Goal: Contribute content: Add original content to the website for others to see

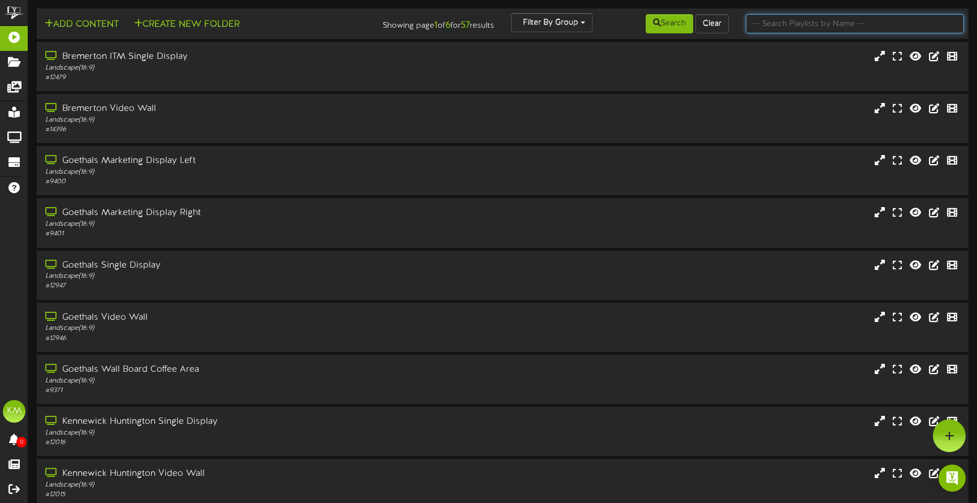
click at [766, 26] on input "text" at bounding box center [855, 23] width 218 height 19
type input "pasco"
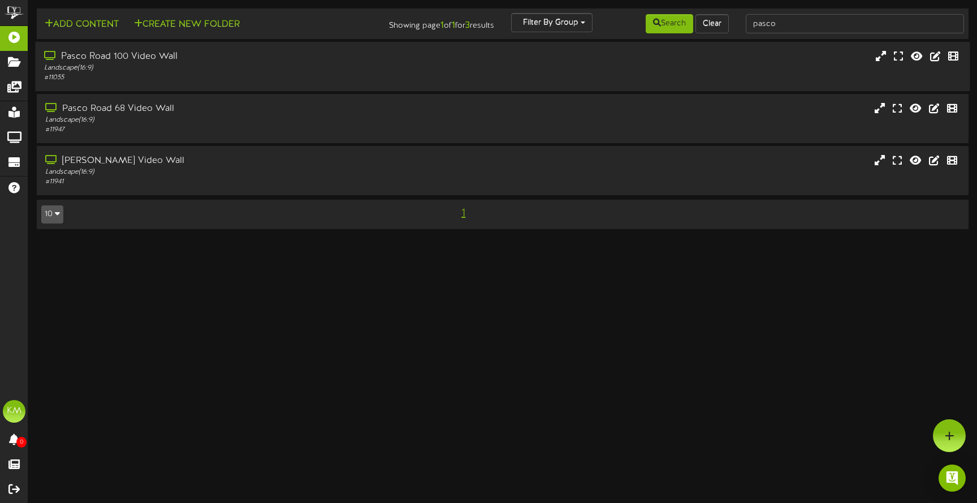
click at [145, 55] on div "Pasco Road 100 Video Wall" at bounding box center [230, 56] width 373 height 13
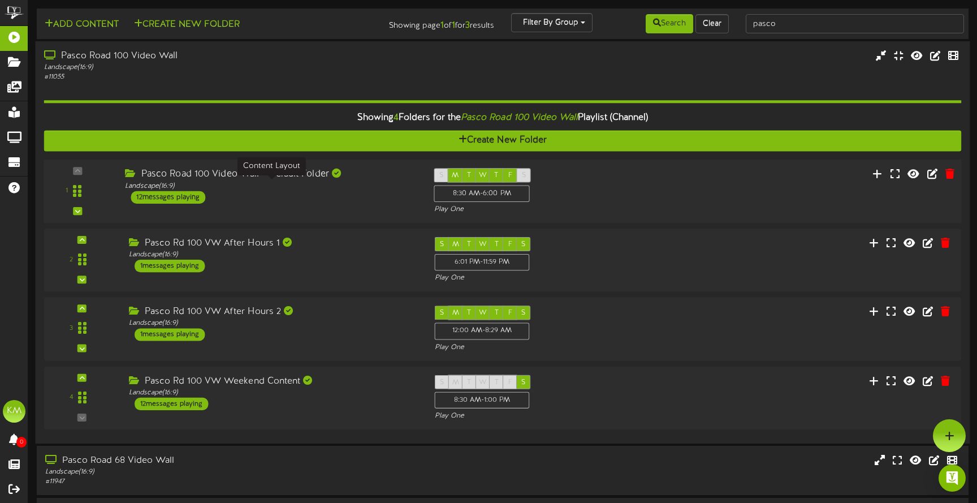
click at [303, 181] on div "Landscape ( 16:9 )" at bounding box center [271, 186] width 292 height 10
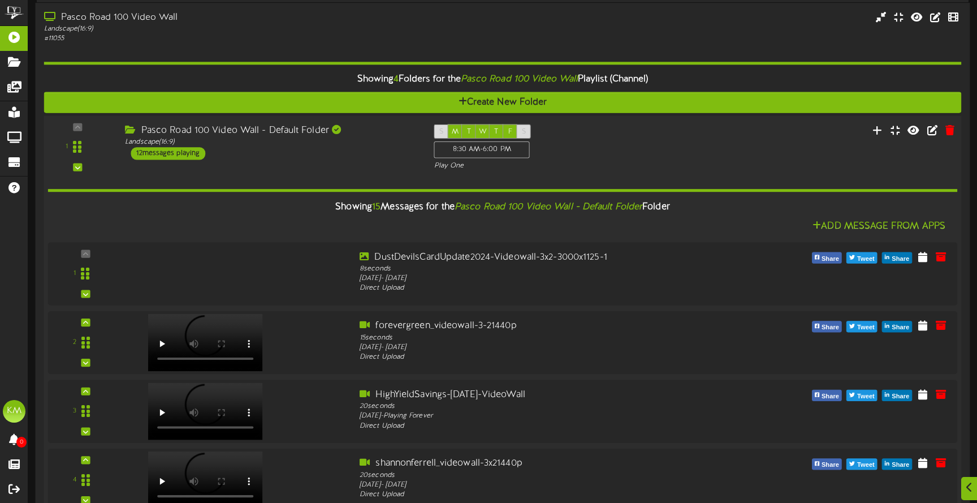
scroll to position [38, 0]
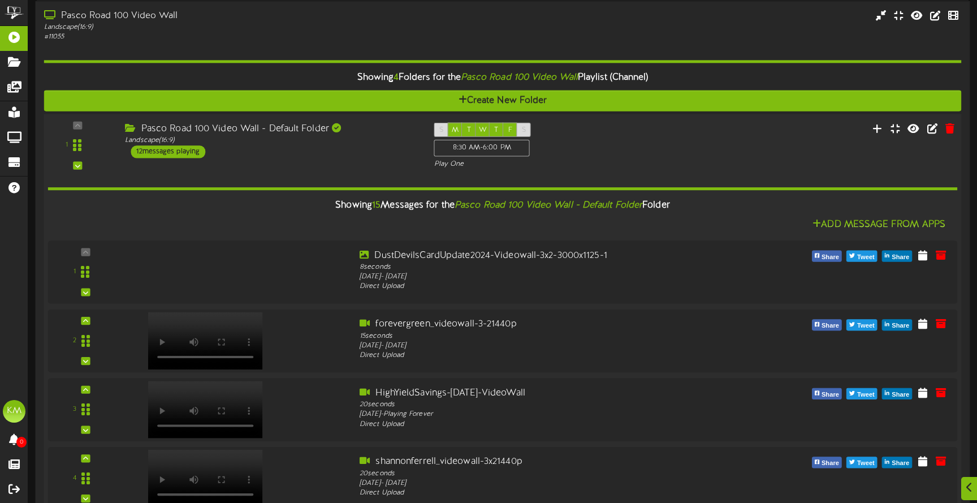
click at [273, 132] on div "Pasco Road 100 Video Wall - Default Folder" at bounding box center [271, 128] width 292 height 13
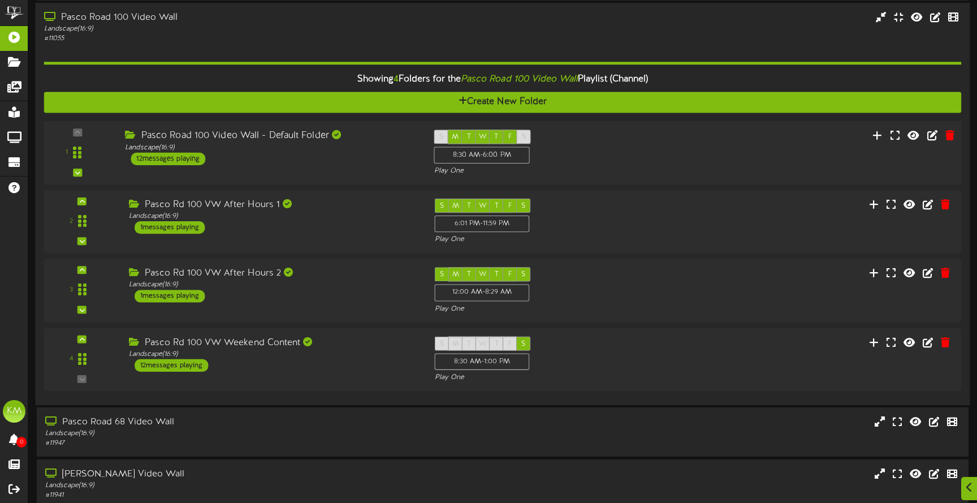
click at [273, 132] on div "Pasco Road 100 Video Wall - Default Folder" at bounding box center [271, 135] width 292 height 13
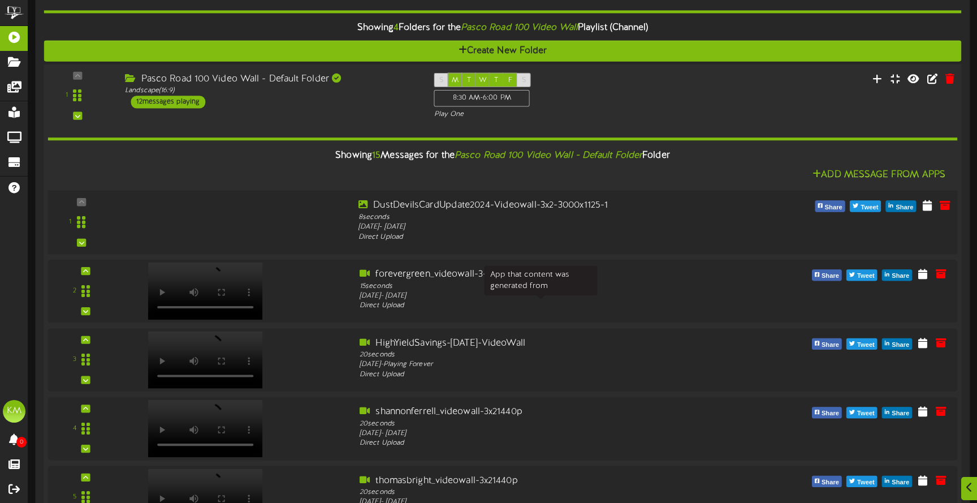
scroll to position [98, 0]
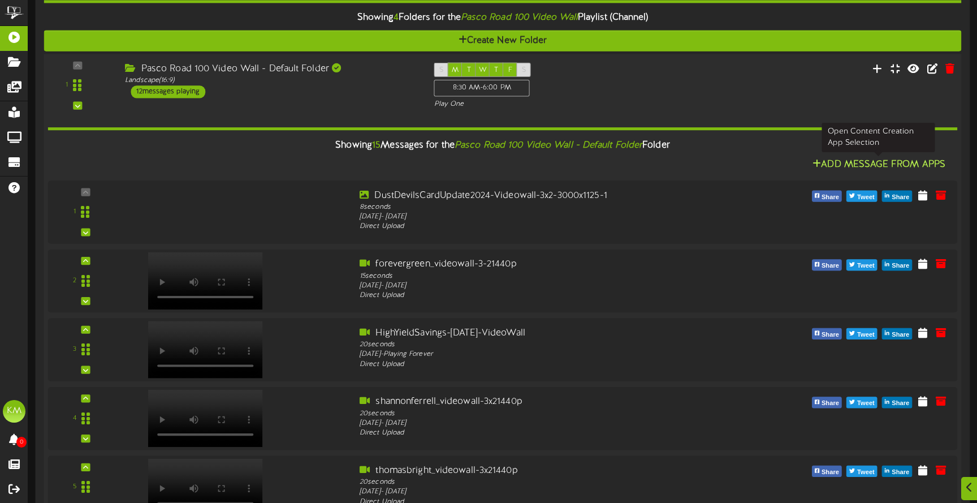
click at [856, 166] on button "Add Message From Apps" at bounding box center [879, 165] width 140 height 14
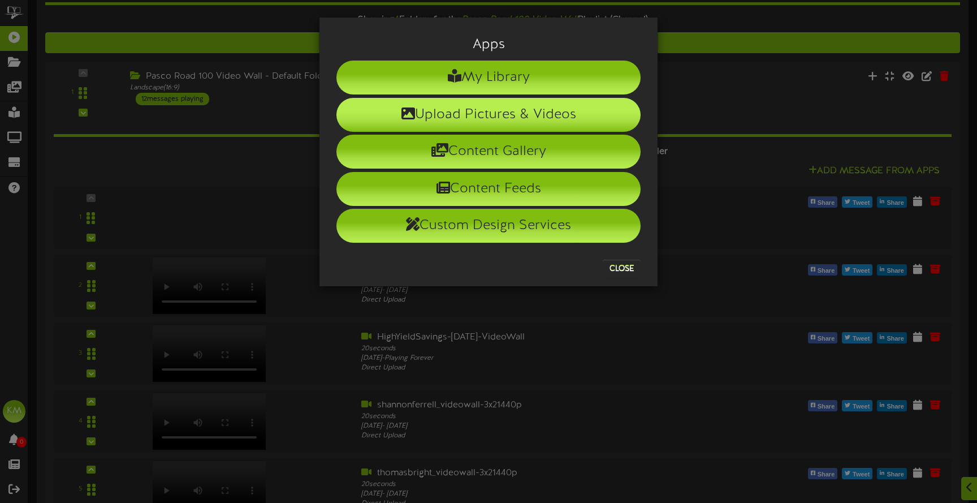
click at [472, 114] on li "Upload Pictures & Videos" at bounding box center [488, 115] width 304 height 34
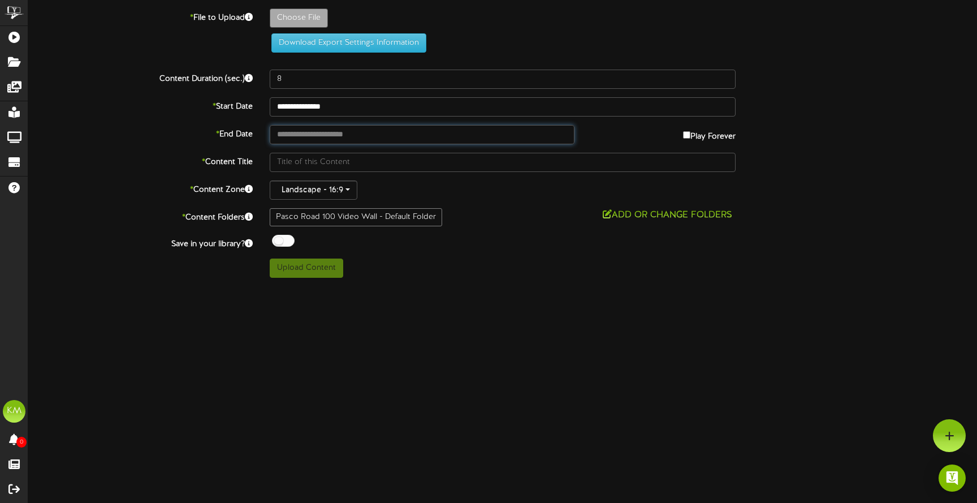
click at [348, 135] on input "text" at bounding box center [422, 134] width 305 height 19
type input "**********"
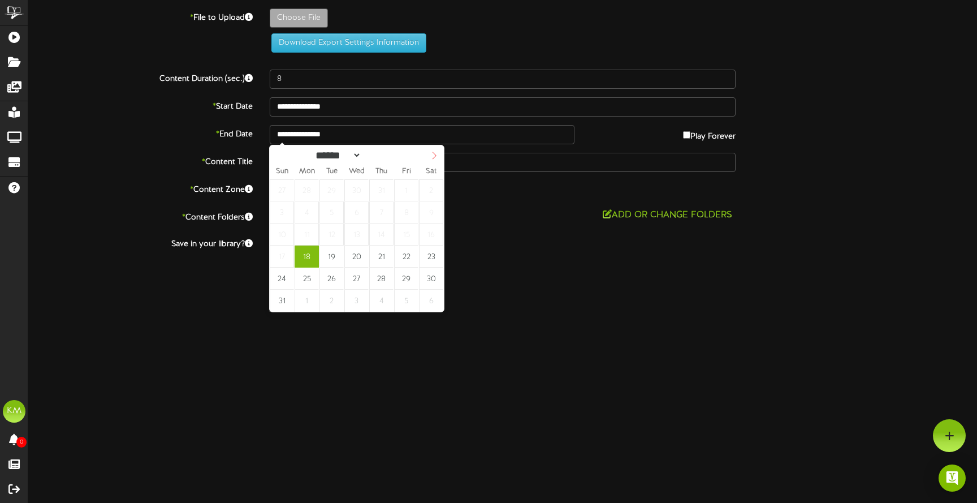
click at [433, 157] on icon at bounding box center [434, 156] width 8 height 8
select select "*"
click at [433, 157] on icon at bounding box center [434, 156] width 8 height 8
type input "**********"
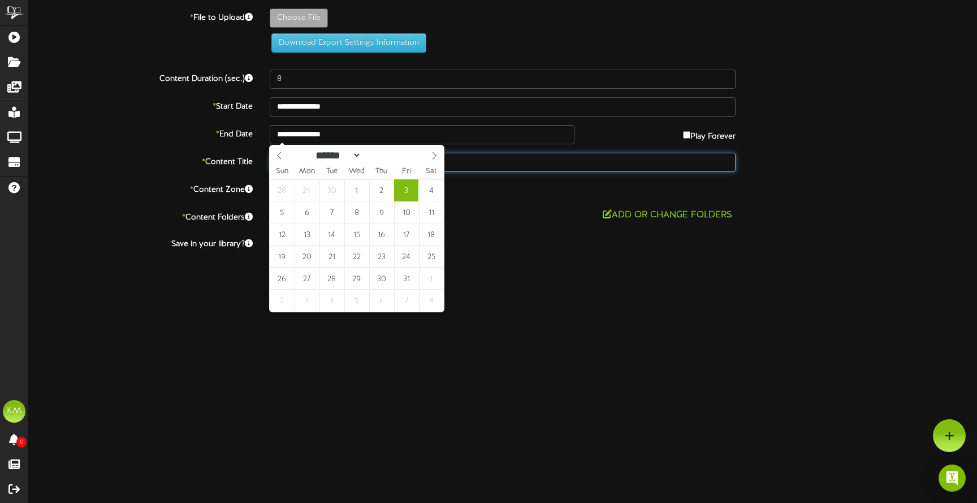
click at [502, 166] on input "text" at bounding box center [503, 162] width 466 height 19
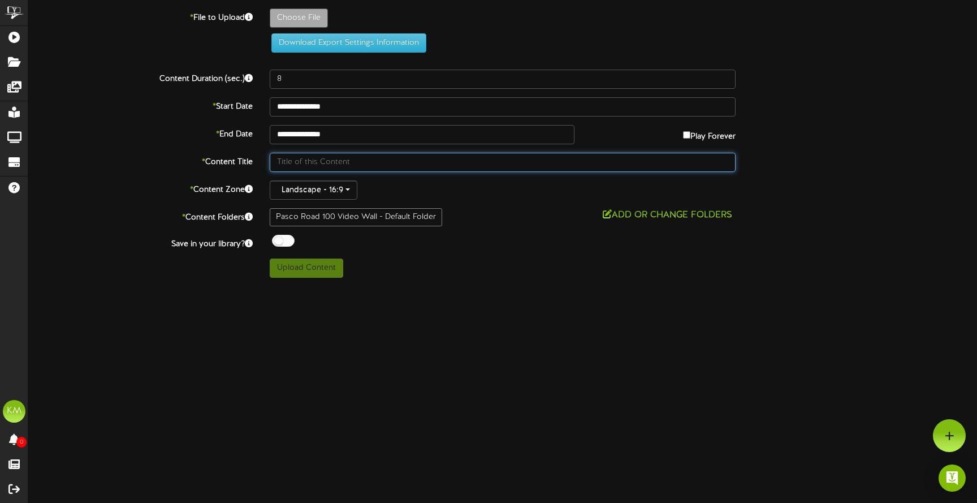
paste input "Sageview and Orion High Schools (Pasco) - Affinity Card Launch - Video Wall - 3…"
drag, startPoint x: 435, startPoint y: 163, endPoint x: 403, endPoint y: 166, distance: 32.4
click at [403, 166] on input "Sageview and Orion High Schools (Pasco) - Affinity Card Launch - Video Wall - 3…" at bounding box center [503, 162] width 466 height 19
drag, startPoint x: 531, startPoint y: 163, endPoint x: 544, endPoint y: 162, distance: 13.0
click at [544, 162] on input "Sageview and Orion High Schools - Affinity Card Launch - Video Wall - 3x2 - 300…" at bounding box center [503, 162] width 466 height 19
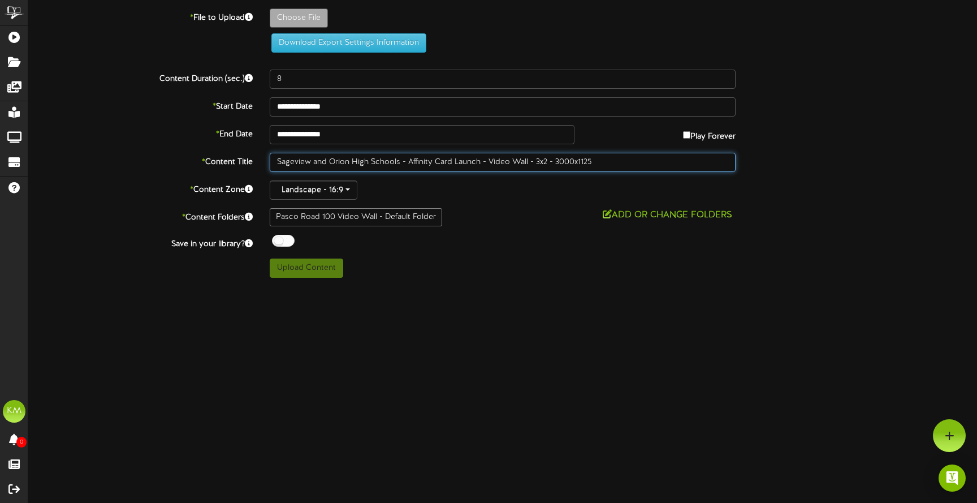
drag, startPoint x: 555, startPoint y: 163, endPoint x: 489, endPoint y: 162, distance: 66.2
click at [489, 162] on input "Sageview and Orion High Schools - Affinity Card Launch - Video Wall - 3x2 - 300…" at bounding box center [503, 162] width 466 height 19
type input "Sageview and Orion High Schools - Affinity Card Launch - 3000x1125"
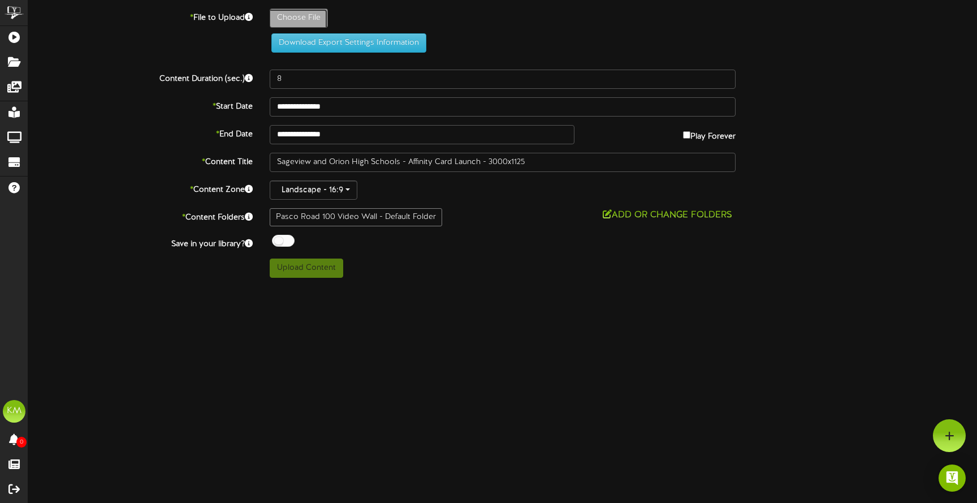
type input "**********"
type input "SageviewandOrionHighSchoolsPasco-AffinityCardLaunch-VideoWall-3x2-3000x1125"
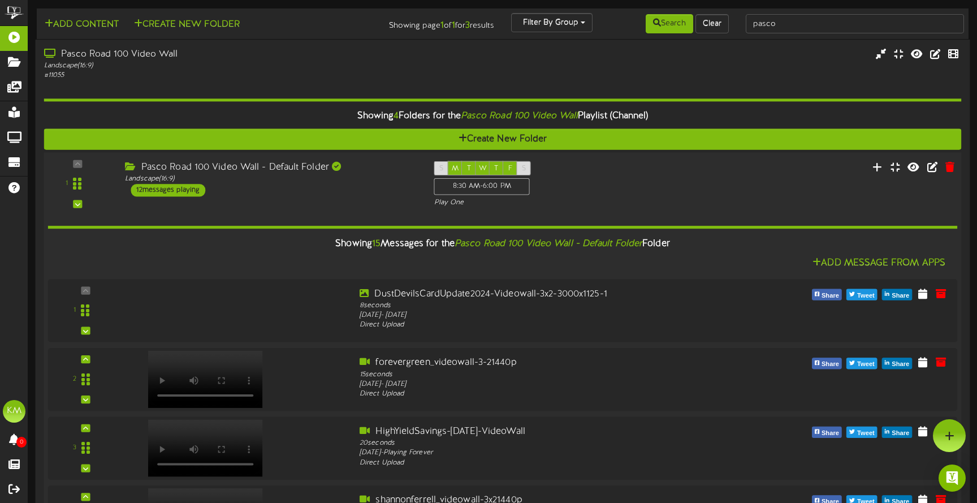
click at [326, 205] on div "1 ( 16:9" at bounding box center [502, 184] width 927 height 46
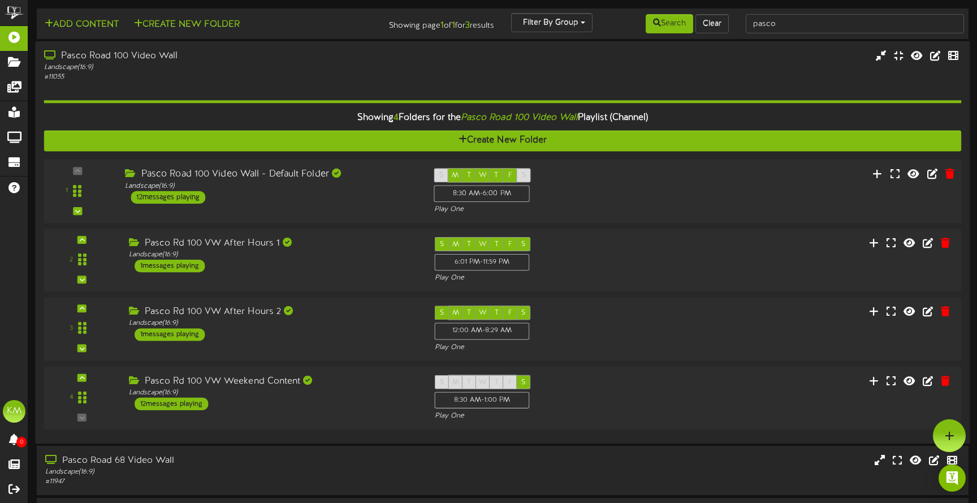
click at [333, 214] on div "1 ( 16:9" at bounding box center [502, 191] width 927 height 46
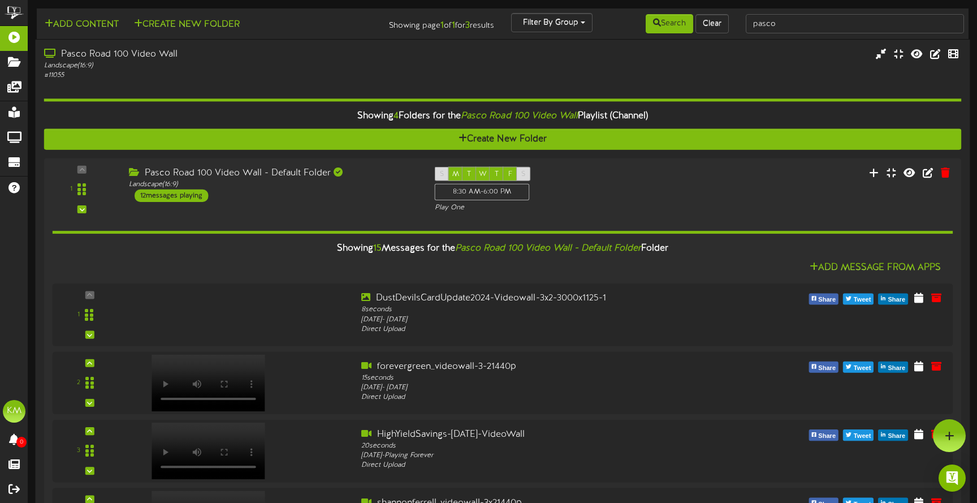
click at [593, 68] on div "Pasco Road 100 Video Wall Landscape ( 16:9 ) # 11055" at bounding box center [503, 64] width 935 height 32
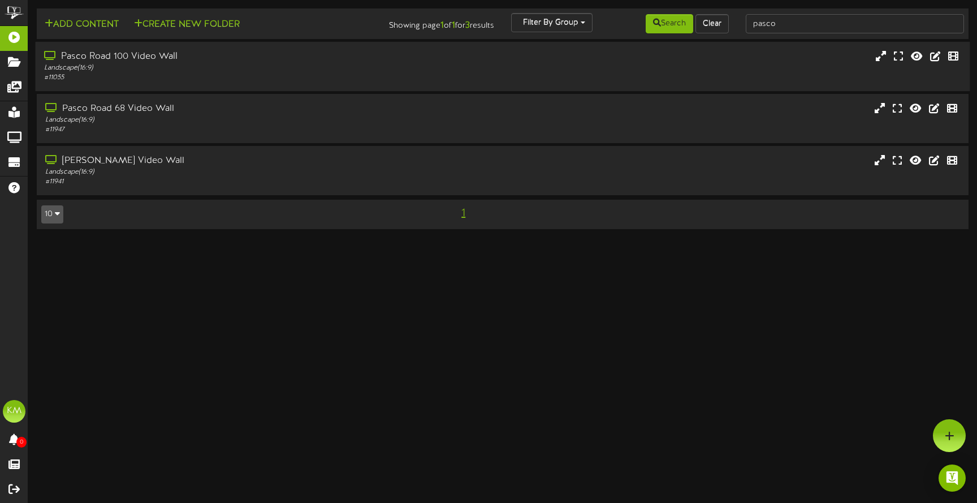
click at [426, 70] on div "Pasco Road 100 Video Wall Landscape ( 16:9 ) # 11055" at bounding box center [503, 66] width 935 height 32
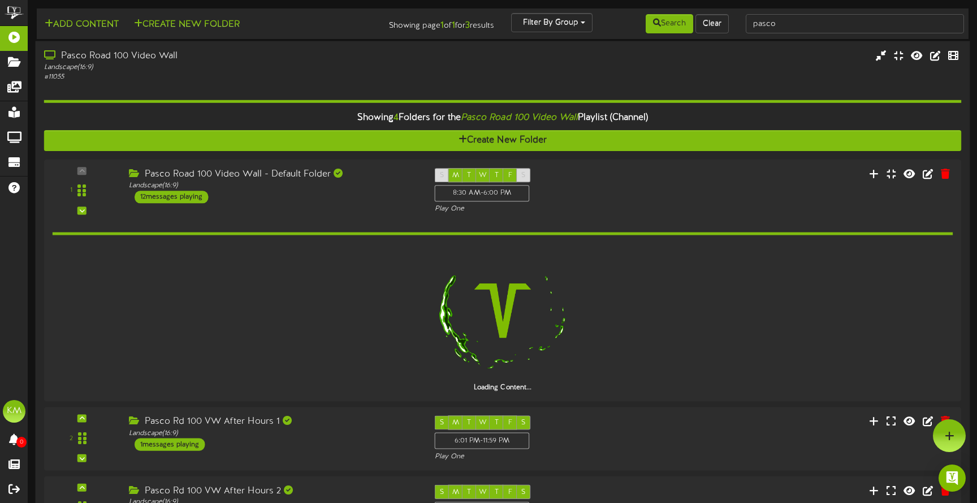
click at [434, 75] on div "Pasco Road 100 Video Wall Landscape ( 16:9 ) # 11055" at bounding box center [503, 66] width 935 height 32
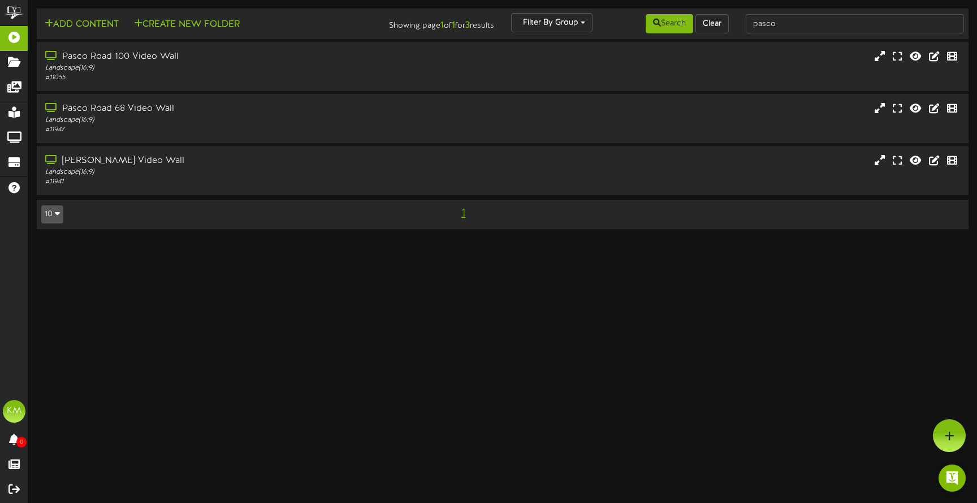
click at [538, 240] on html "ChannelValet Playlists Folders Messages My Library Groups Devices Help KM Keato…" at bounding box center [488, 120] width 977 height 240
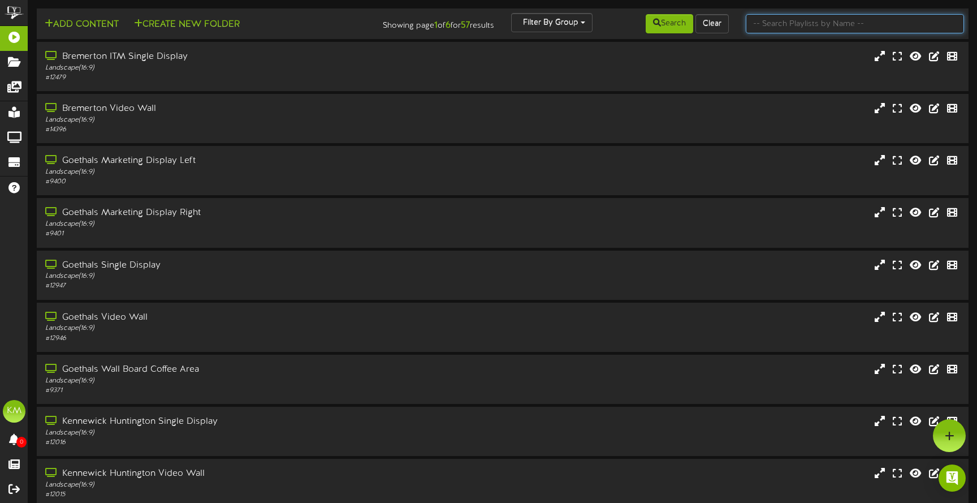
click at [821, 24] on input "text" at bounding box center [855, 23] width 218 height 19
type input "pasco"
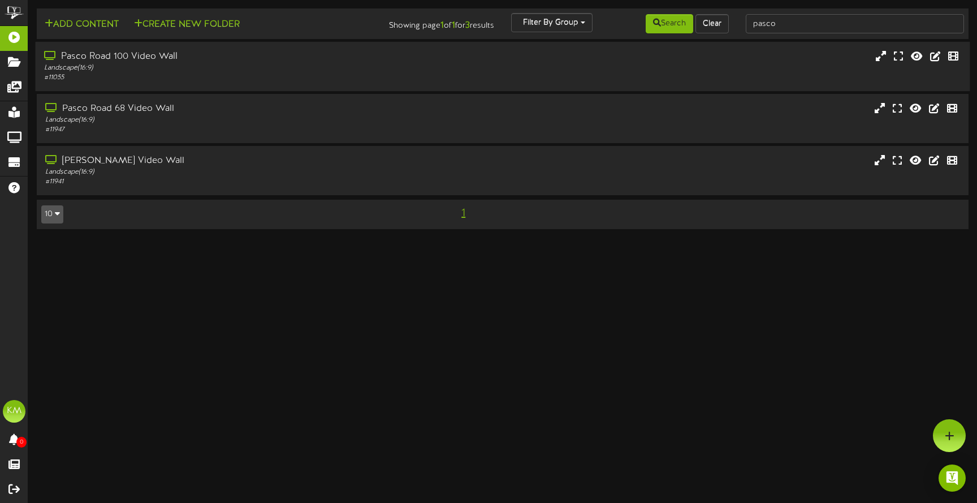
click at [167, 67] on div "Landscape ( 16:9 )" at bounding box center [230, 68] width 373 height 10
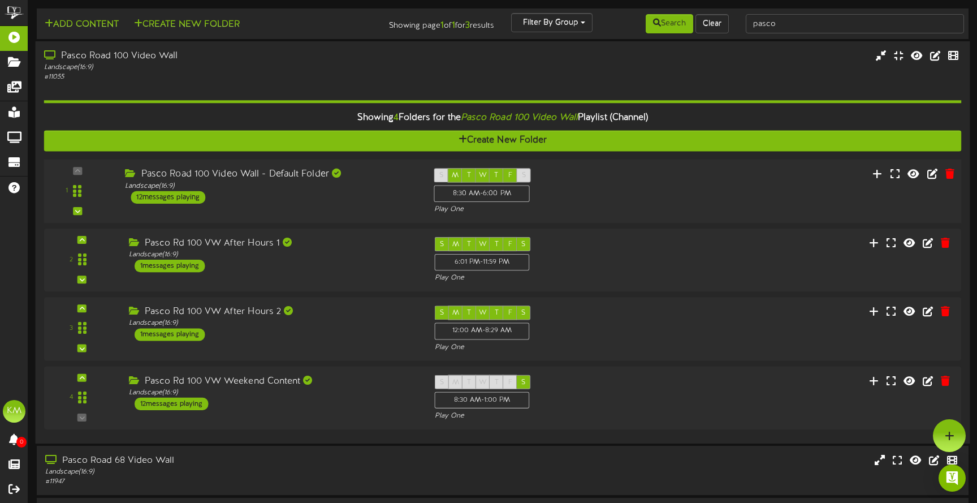
click at [381, 175] on div "Pasco Road 100 Video Wall - Default Folder" at bounding box center [271, 174] width 292 height 13
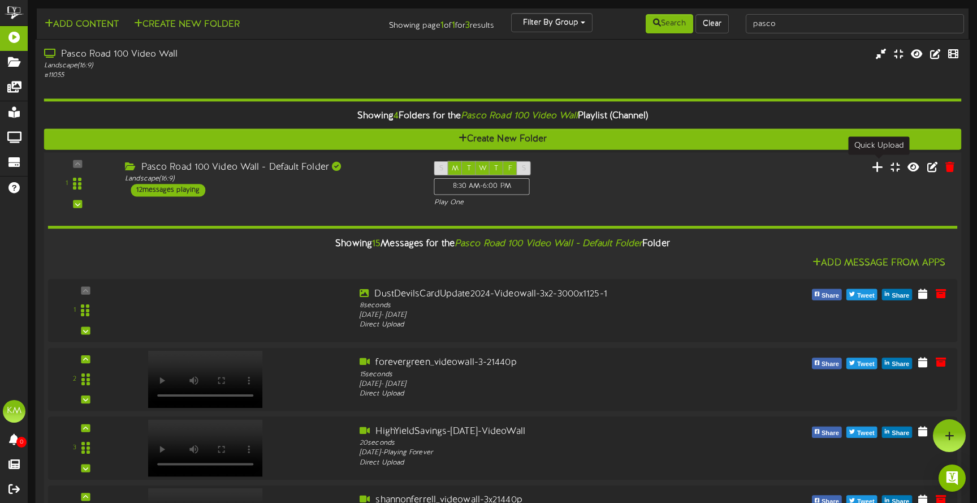
click at [879, 166] on icon at bounding box center [878, 166] width 12 height 12
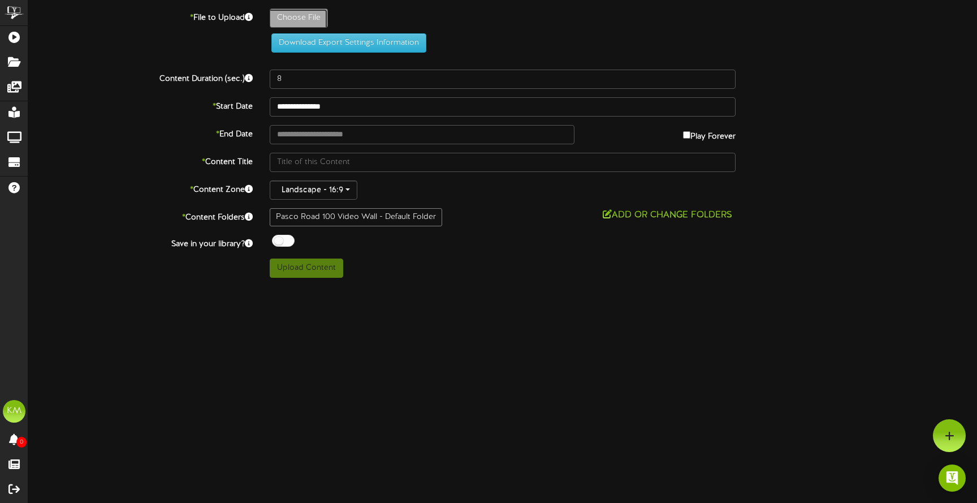
type input "**********"
type input "SageviewandOrionHighSchoolsPasco-AffinityCardLaunch-VideoWall-3x2-3000x1125"
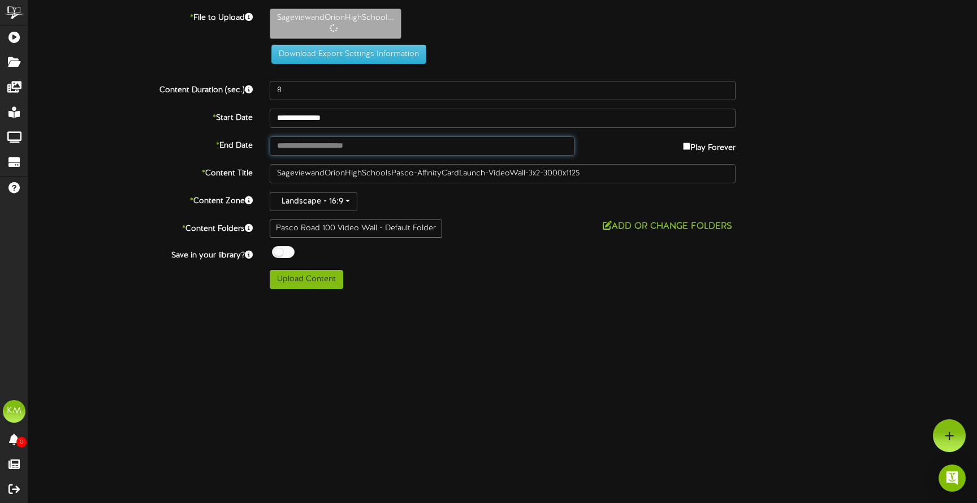
click at [335, 146] on input "text" at bounding box center [422, 145] width 305 height 19
type input "**********"
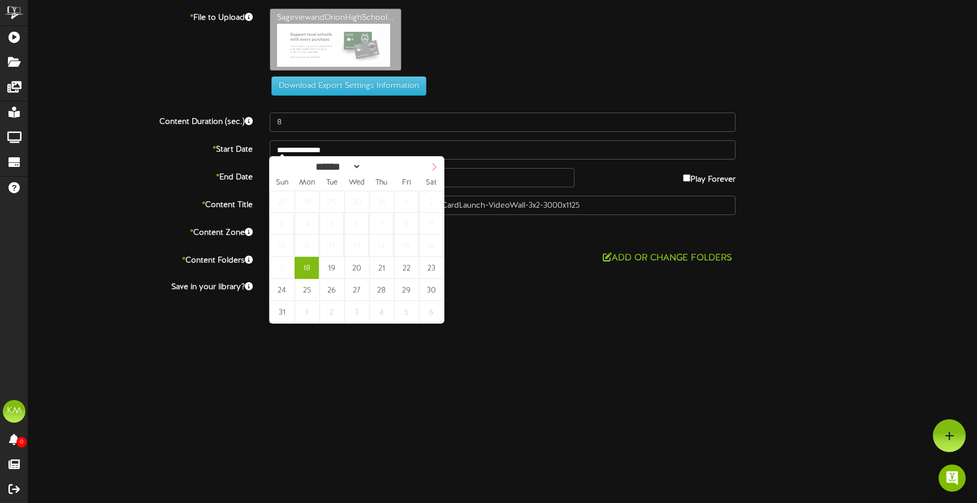
click at [434, 164] on icon at bounding box center [434, 167] width 8 height 8
select select "*"
click at [434, 164] on icon at bounding box center [434, 167] width 8 height 8
type input "**********"
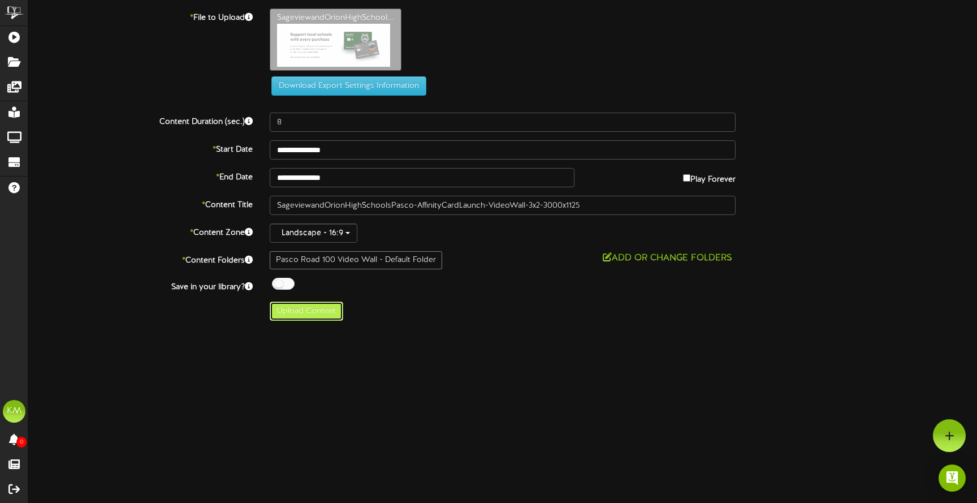
drag, startPoint x: 304, startPoint y: 313, endPoint x: 318, endPoint y: 317, distance: 14.7
click at [318, 317] on button "Upload Content" at bounding box center [307, 310] width 74 height 19
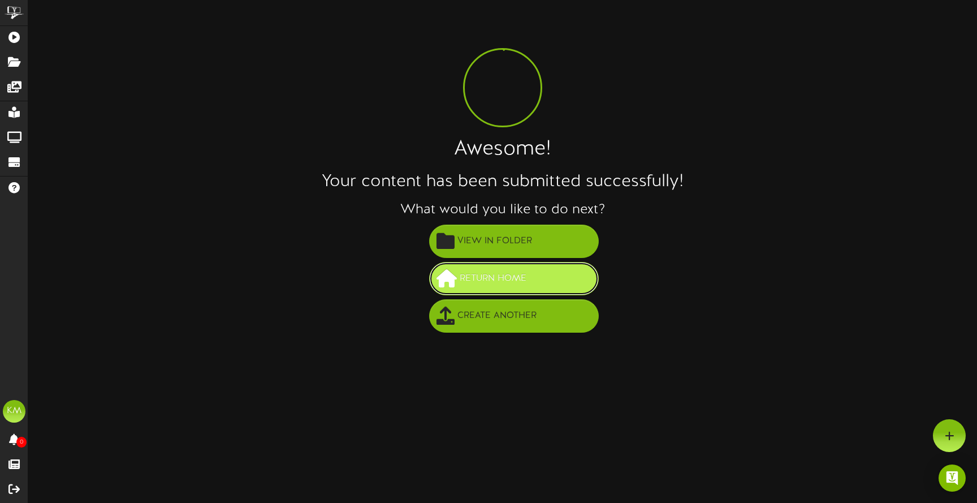
click at [455, 280] on span at bounding box center [447, 278] width 20 height 18
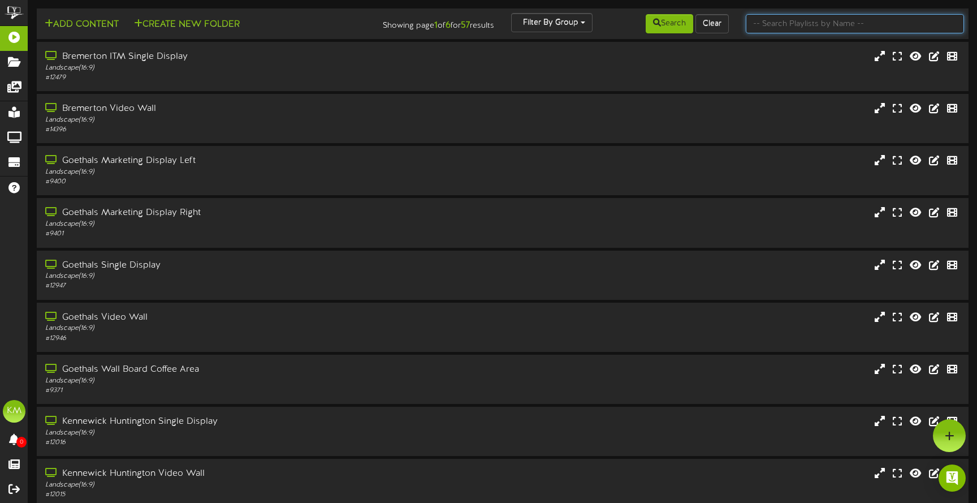
click at [849, 25] on input "text" at bounding box center [855, 23] width 218 height 19
type input "pasco"
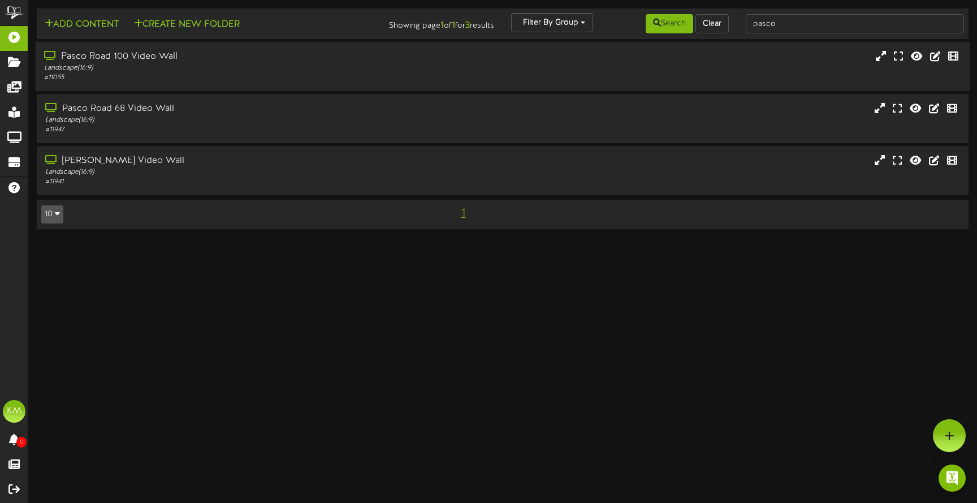
click at [267, 63] on div "Landscape ( 16:9 )" at bounding box center [230, 68] width 373 height 10
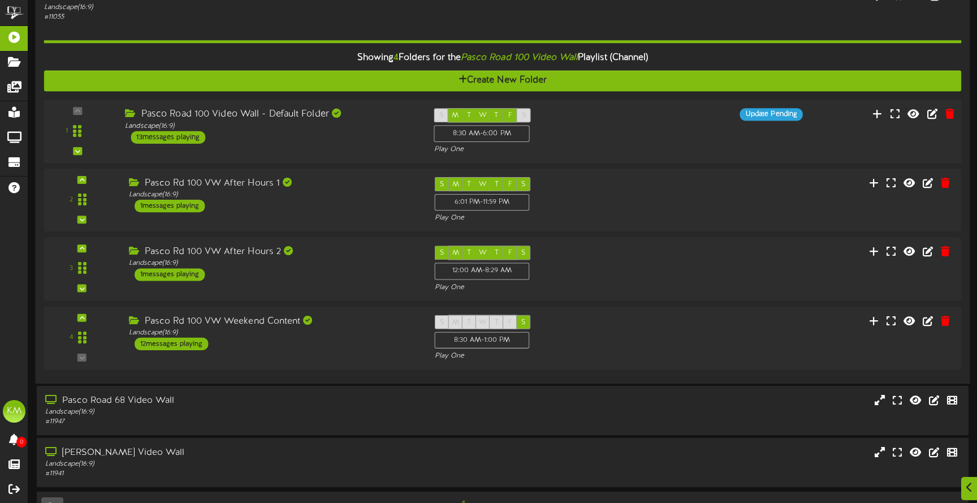
scroll to position [66, 0]
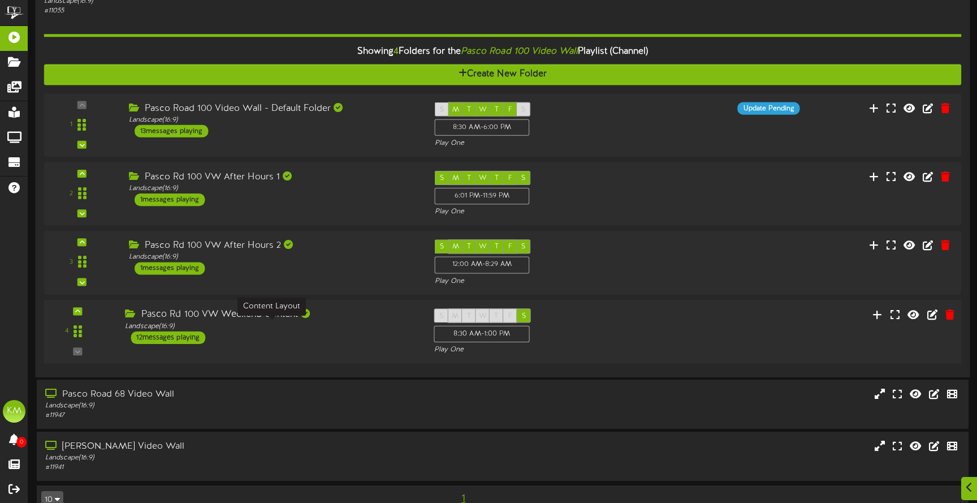
click at [303, 330] on div "Landscape ( 16:9 )" at bounding box center [271, 326] width 292 height 10
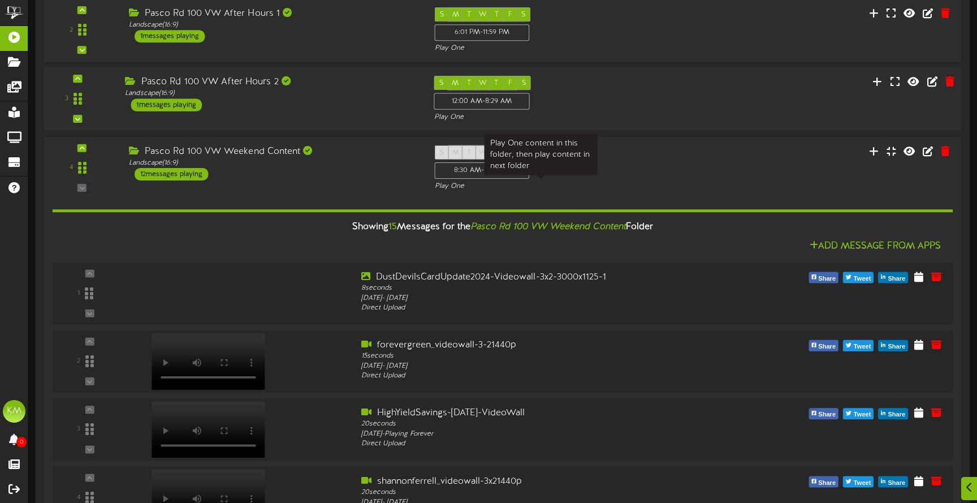
scroll to position [232, 0]
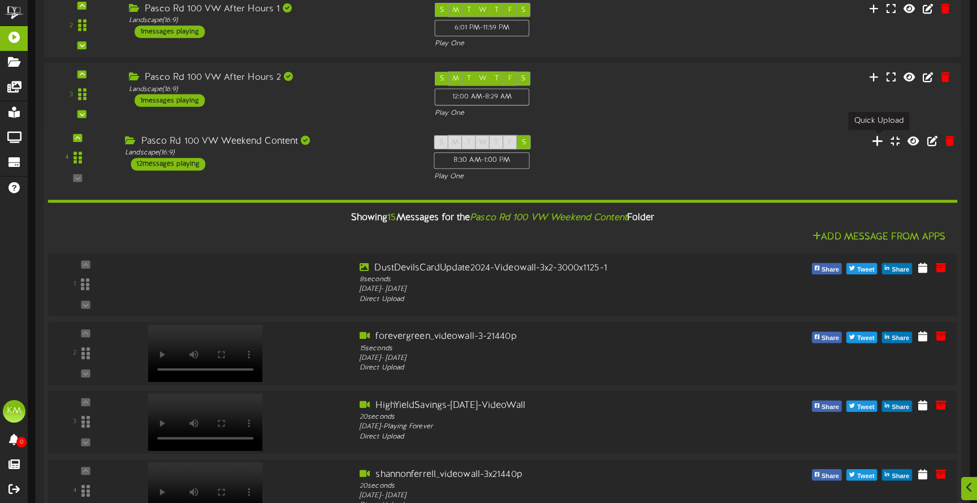
click at [879, 138] on icon at bounding box center [878, 140] width 12 height 12
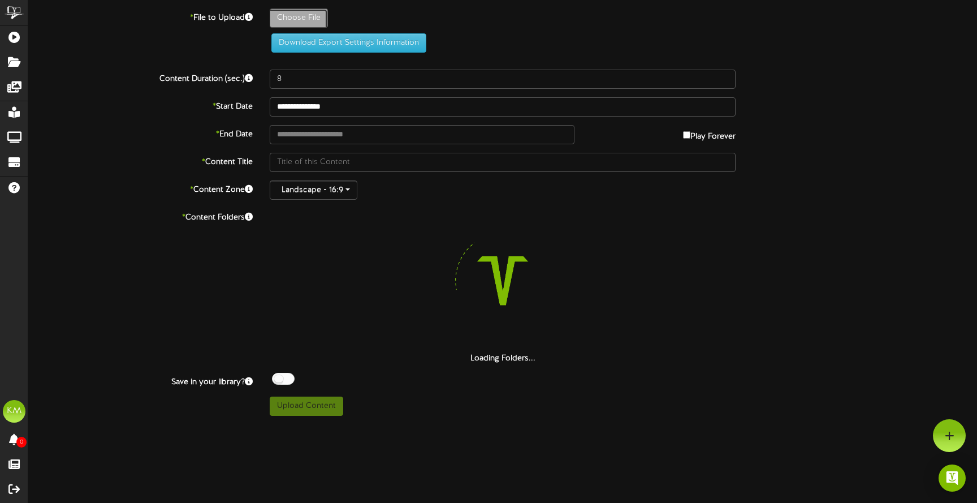
type input "**********"
type input "SageviewandOrionHighSchoolsPasco-AffinityCardLaunch-VideoWall-3x2-3000x1125"
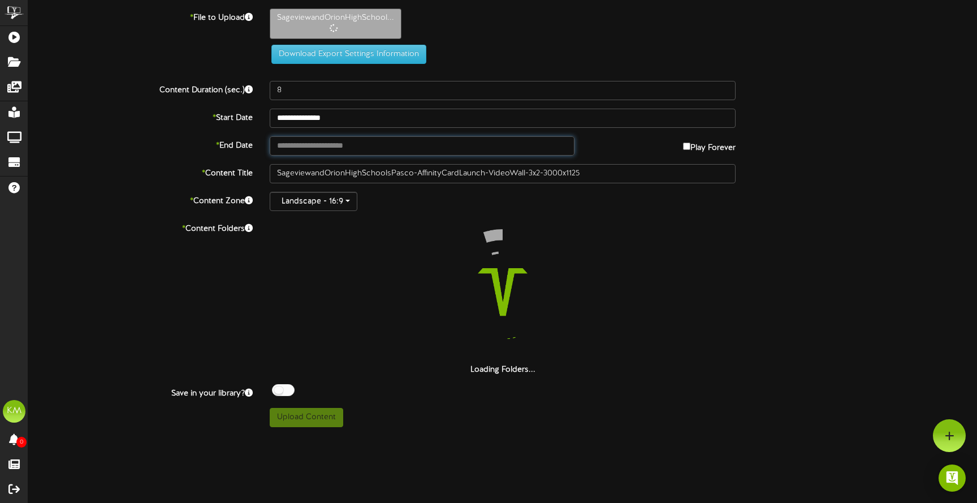
click at [310, 146] on input "text" at bounding box center [422, 145] width 305 height 19
type input "**********"
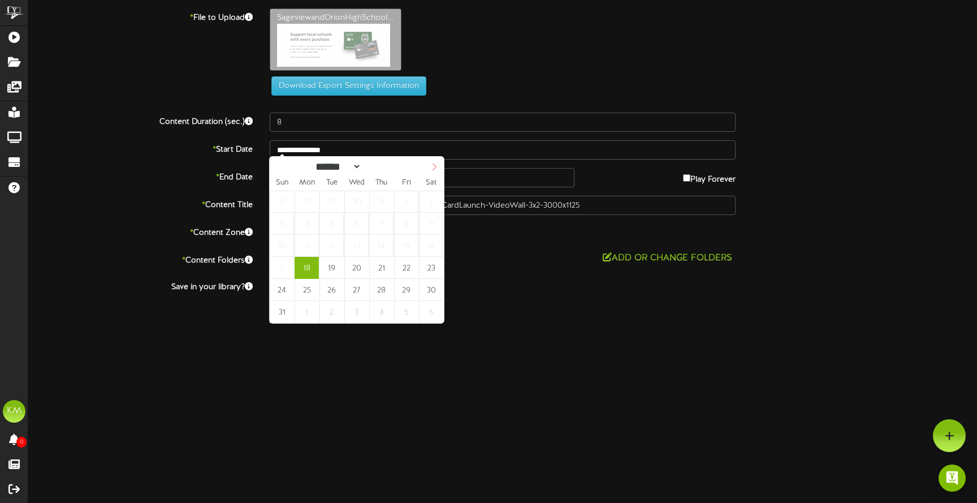
click at [435, 166] on icon at bounding box center [434, 167] width 8 height 8
select select "*"
click at [435, 166] on icon at bounding box center [434, 167] width 8 height 8
type input "**********"
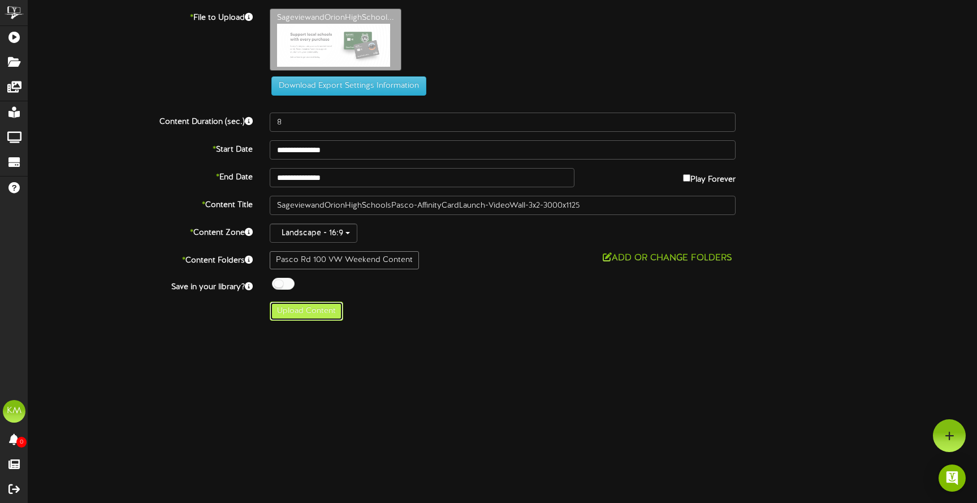
click at [308, 312] on button "Upload Content" at bounding box center [307, 310] width 74 height 19
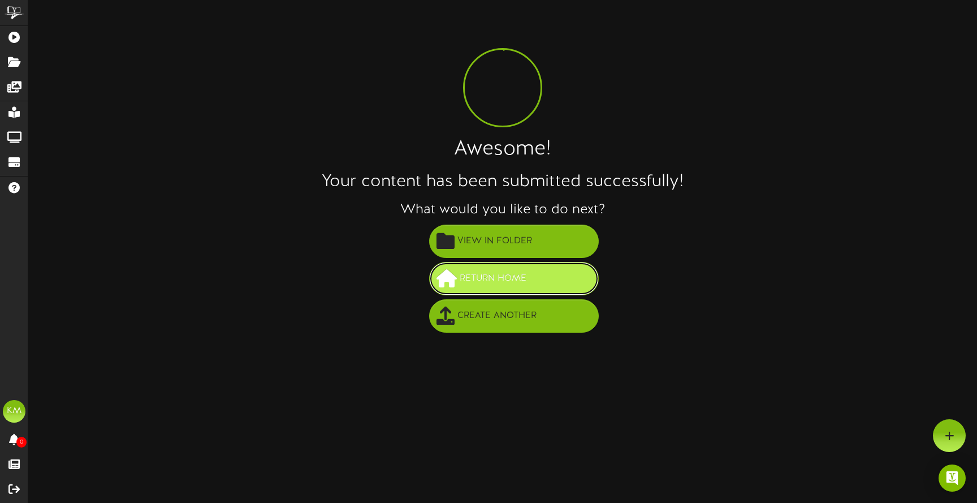
click at [490, 282] on span "Return Home" at bounding box center [493, 278] width 72 height 19
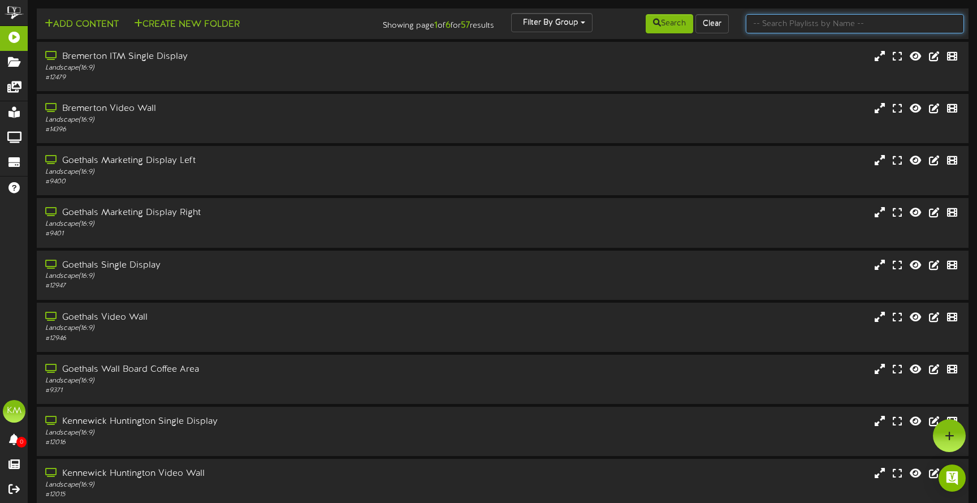
click at [850, 25] on input "text" at bounding box center [855, 23] width 218 height 19
type input "pasco\"
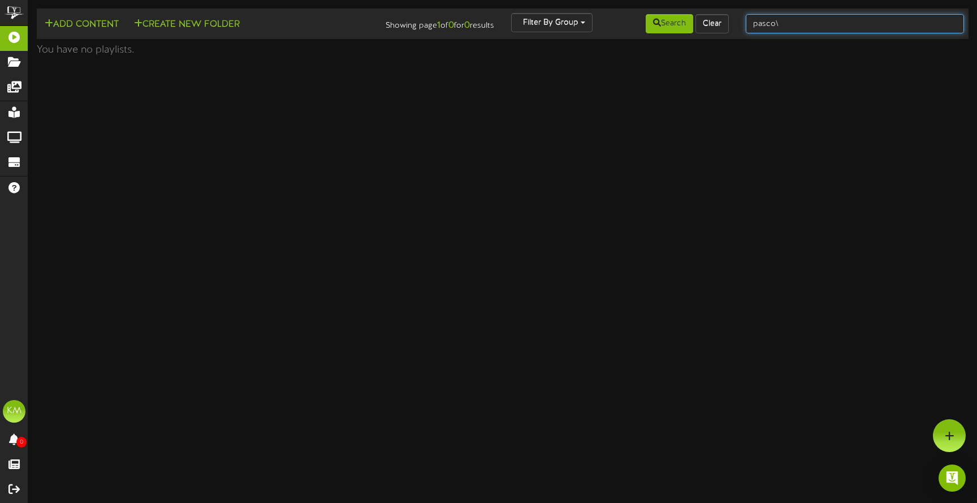
click at [843, 24] on input "pasco\" at bounding box center [855, 23] width 218 height 19
type input "pasco"
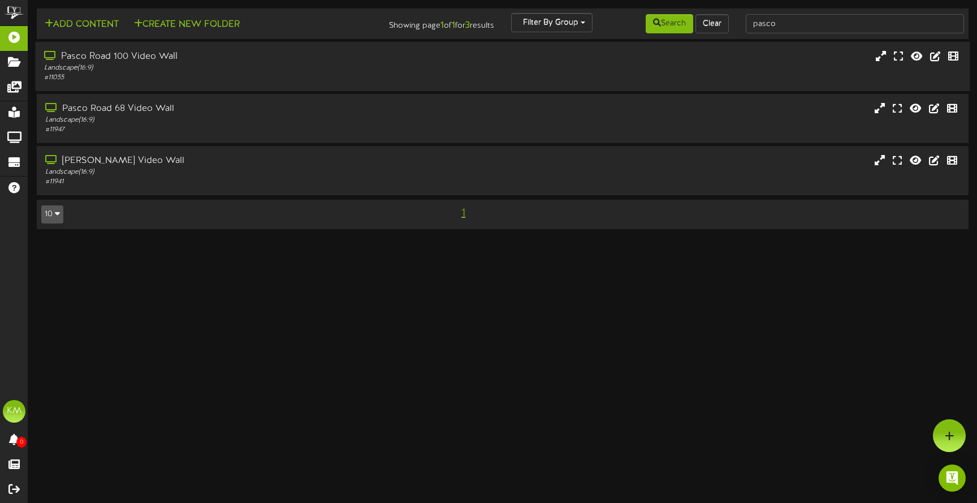
click at [374, 66] on div "Landscape ( 16:9 )" at bounding box center [230, 68] width 373 height 10
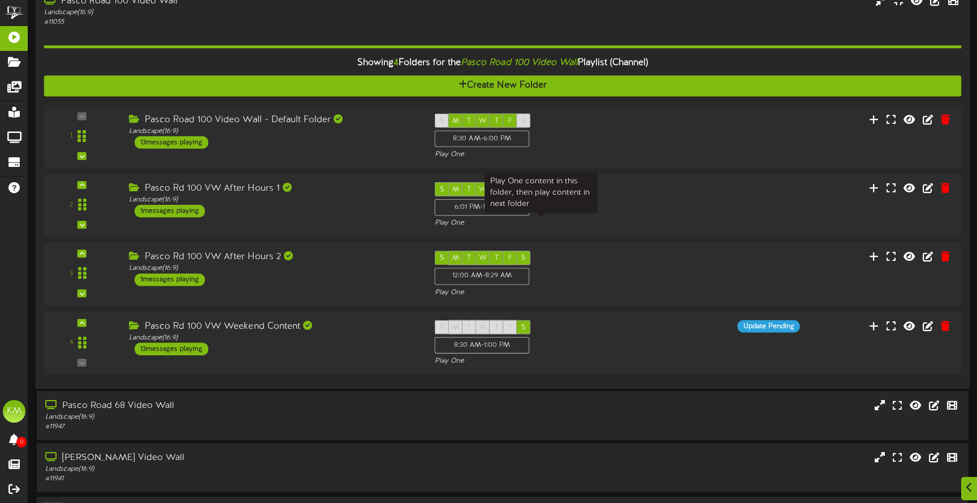
scroll to position [67, 0]
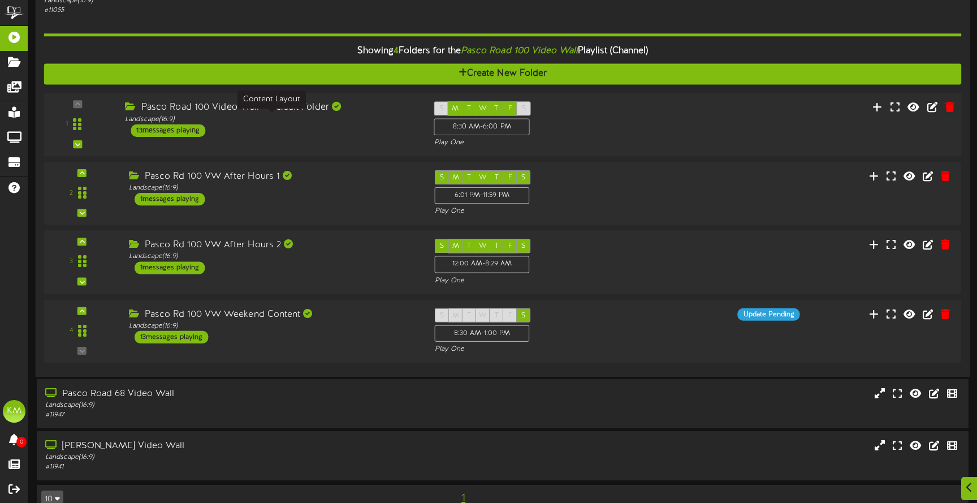
click at [349, 115] on div "Landscape ( 16:9 )" at bounding box center [271, 119] width 292 height 10
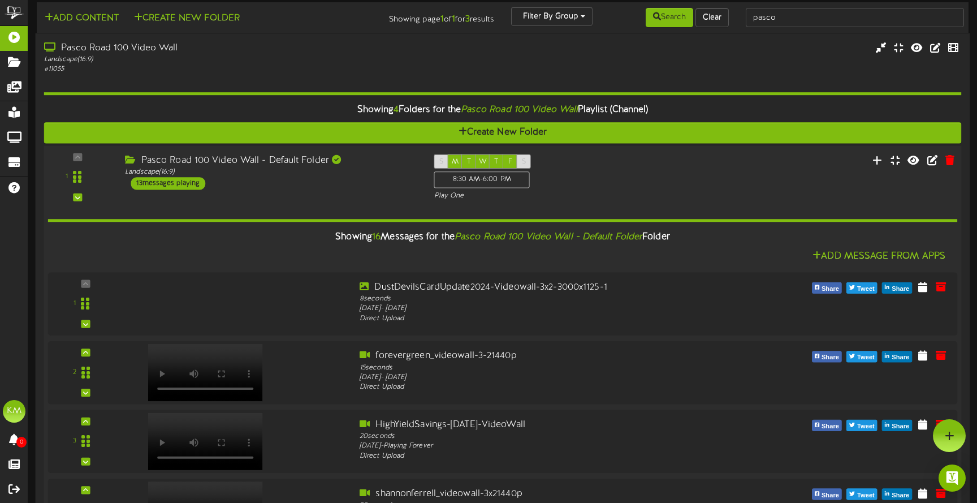
scroll to position [6, 0]
click at [636, 177] on div "S M T W T F S 8:30 AM - 6:00 PM Play One" at bounding box center [541, 178] width 232 height 46
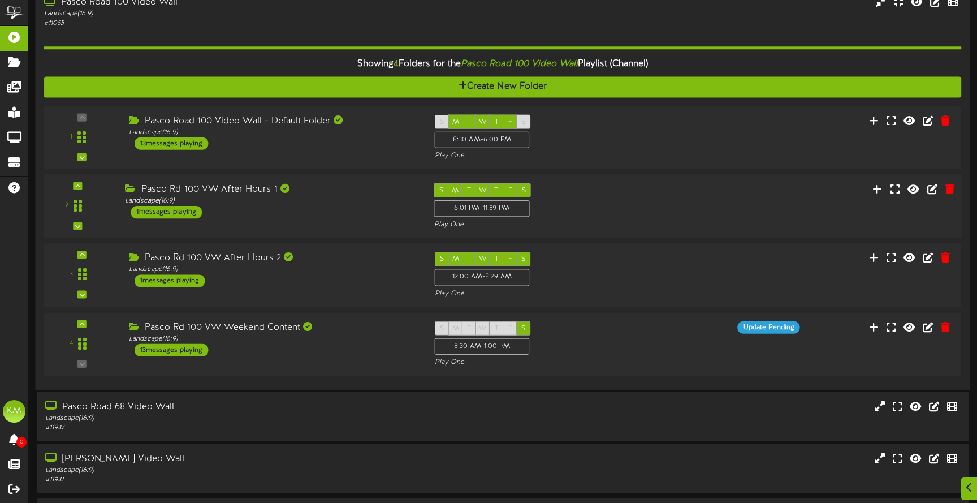
scroll to position [55, 0]
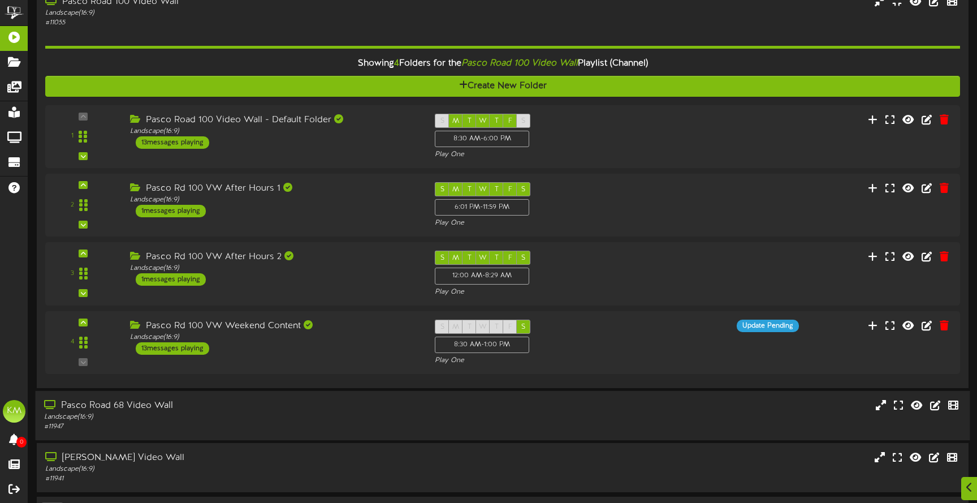
click at [266, 411] on div "Pasco Road 68 Video Wall" at bounding box center [230, 405] width 373 height 13
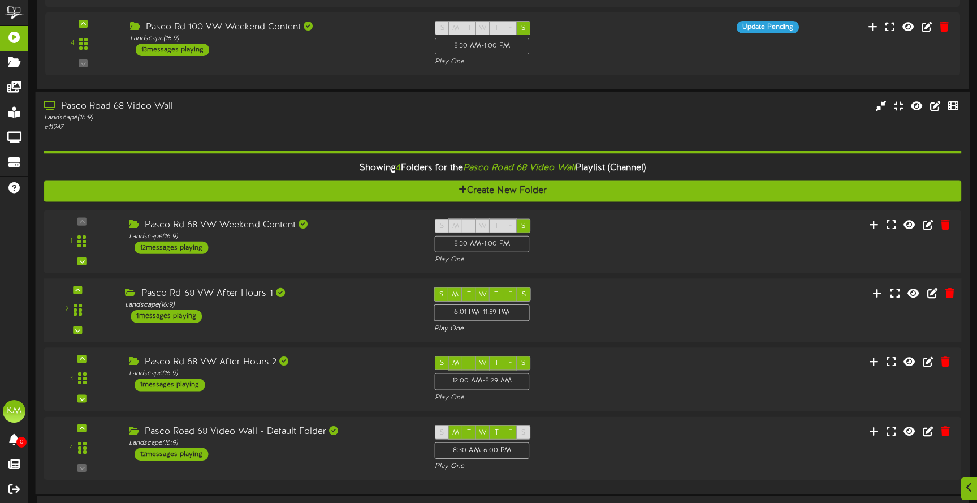
scroll to position [354, 0]
click at [638, 242] on div "S M T W T F S 8:30 AM - 1:00 PM Play One" at bounding box center [541, 241] width 232 height 46
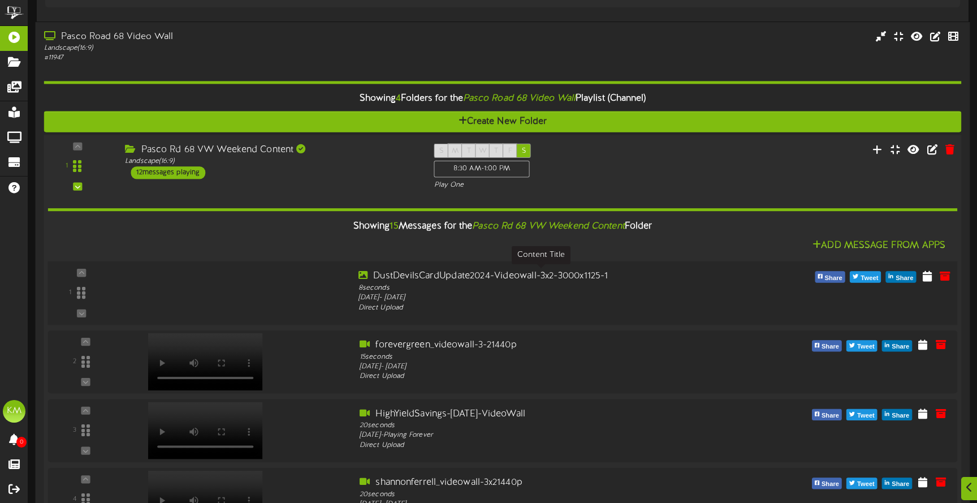
scroll to position [419, 0]
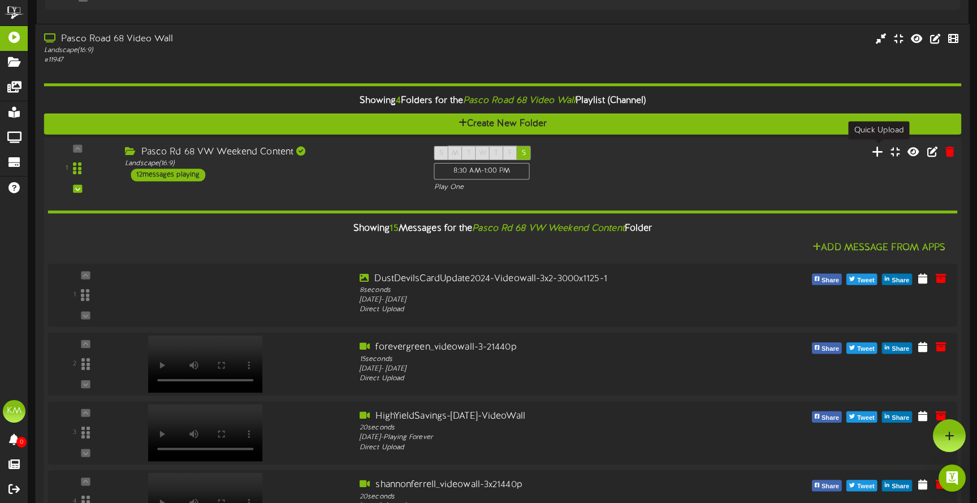
click at [875, 148] on icon at bounding box center [878, 151] width 12 height 12
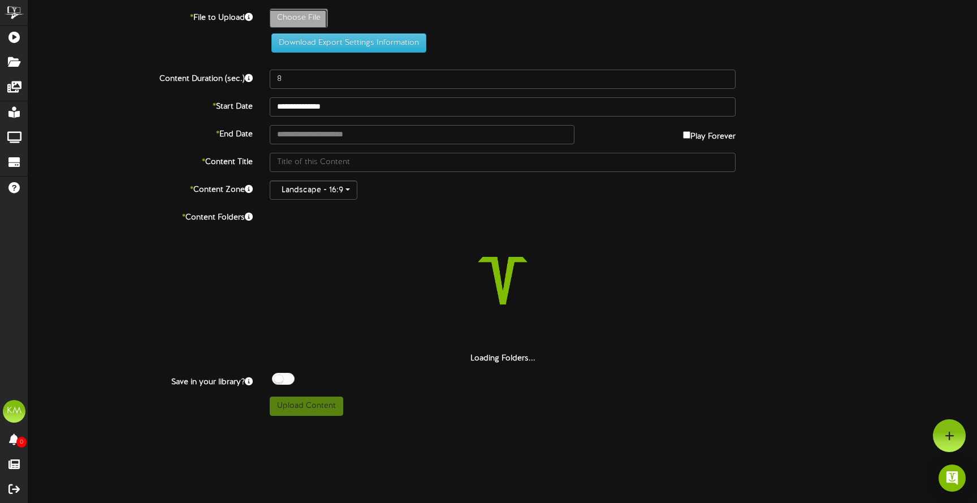
type input "**********"
type input "SageviewandOrionHighSchoolsPasco-AffinityCardLaunch-VideoWall-3x2-3000x1125"
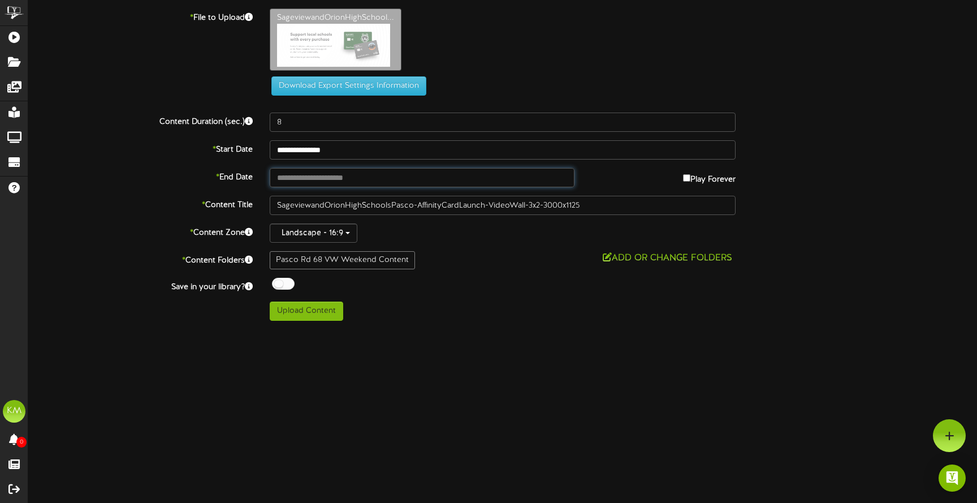
click at [335, 183] on input "text" at bounding box center [422, 177] width 305 height 19
type input "**********"
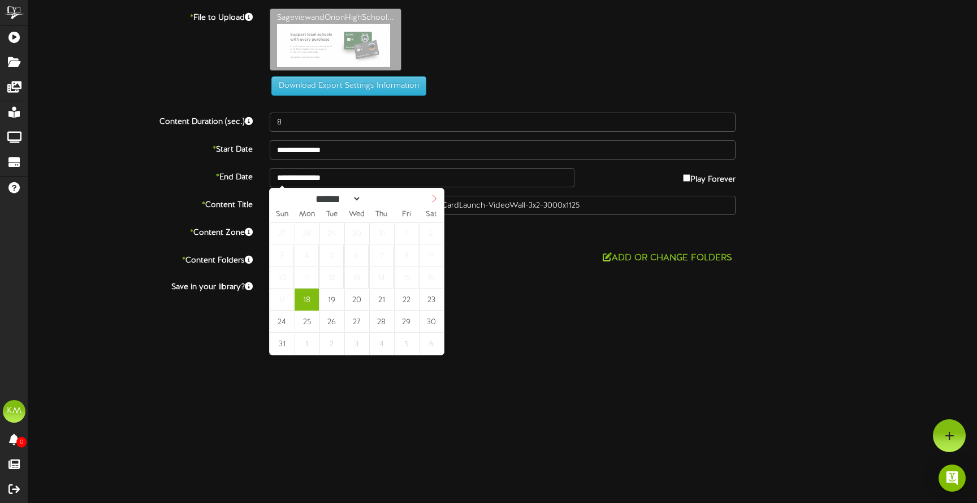
click at [432, 198] on icon at bounding box center [434, 199] width 8 height 8
select select "*"
click at [432, 198] on icon at bounding box center [434, 199] width 8 height 8
type input "**********"
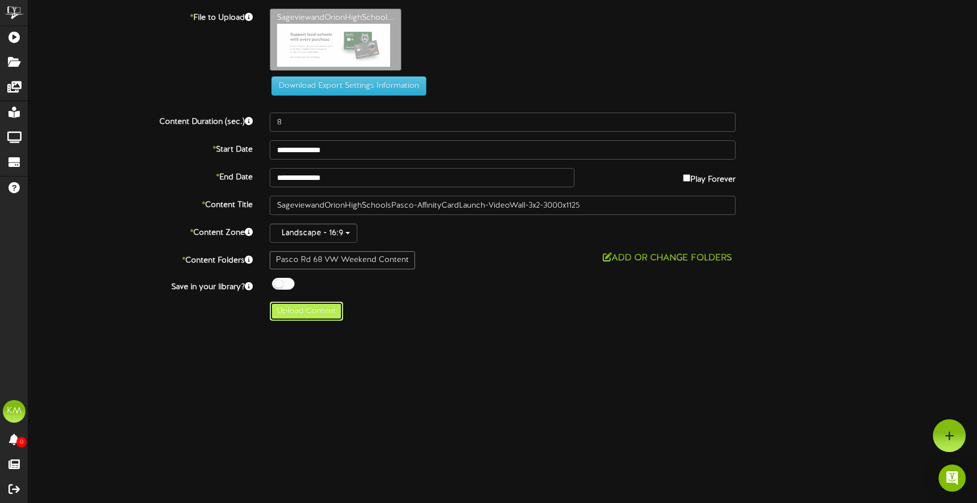
click at [303, 314] on button "Upload Content" at bounding box center [307, 310] width 74 height 19
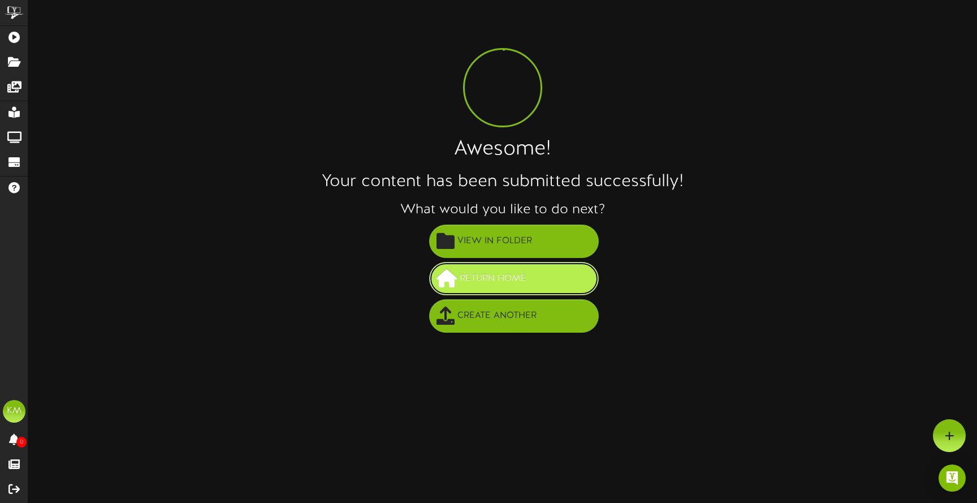
click at [509, 270] on span "Return Home" at bounding box center [493, 278] width 72 height 19
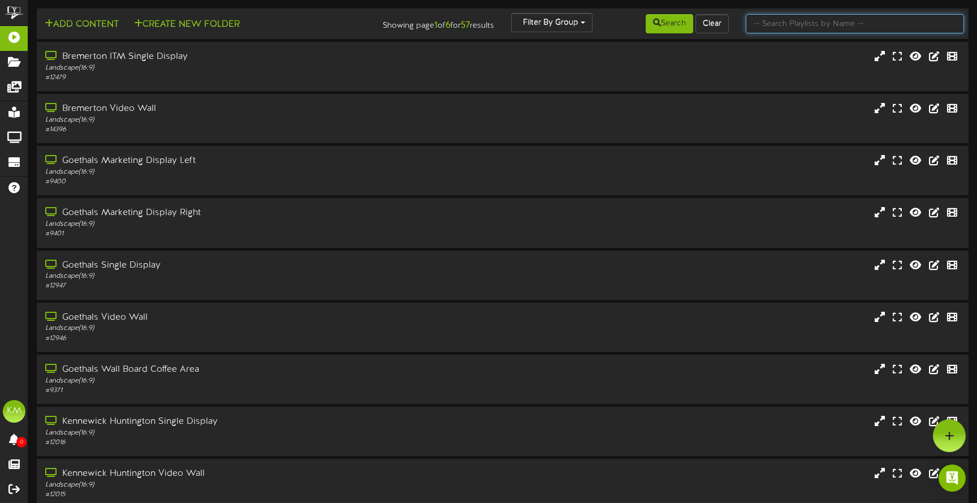
click at [785, 24] on input "text" at bounding box center [855, 23] width 218 height 19
type input "pasco"
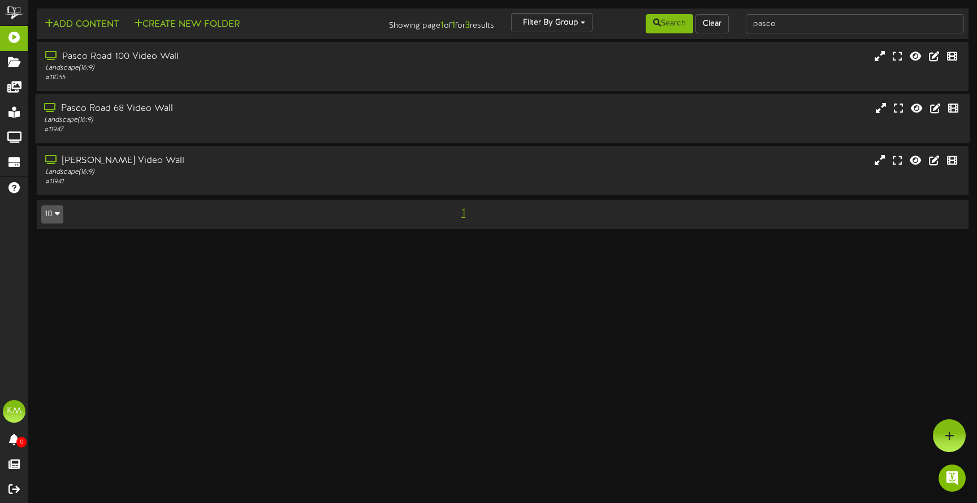
click at [192, 118] on div "Landscape ( 16:9 )" at bounding box center [230, 120] width 373 height 10
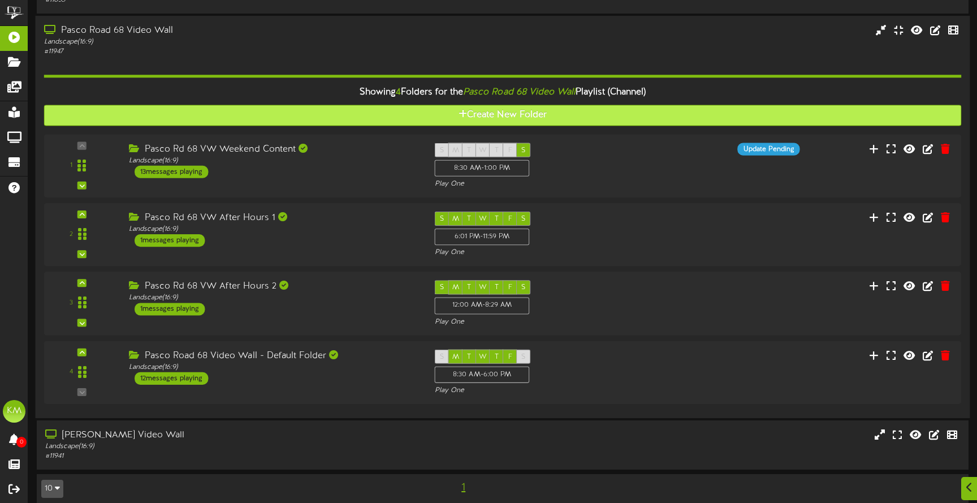
scroll to position [89, 0]
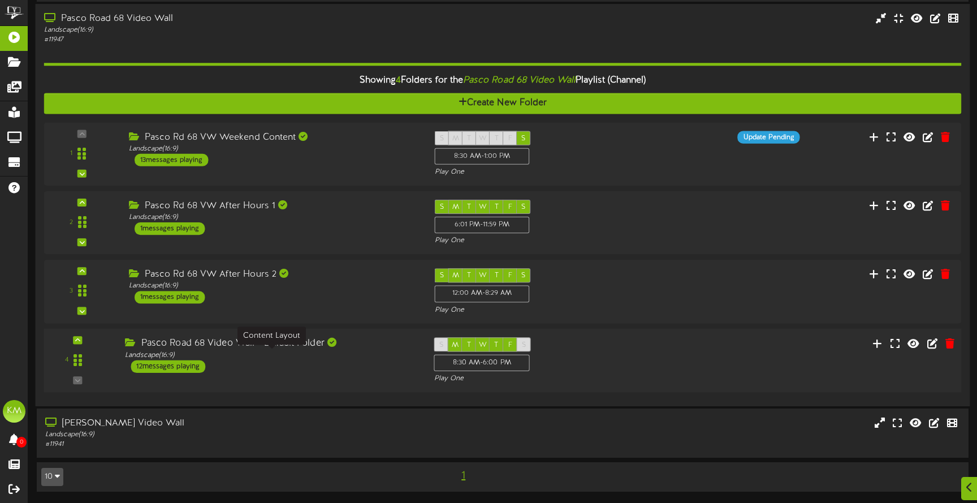
click at [290, 351] on div "Landscape ( 16:9 )" at bounding box center [271, 355] width 292 height 10
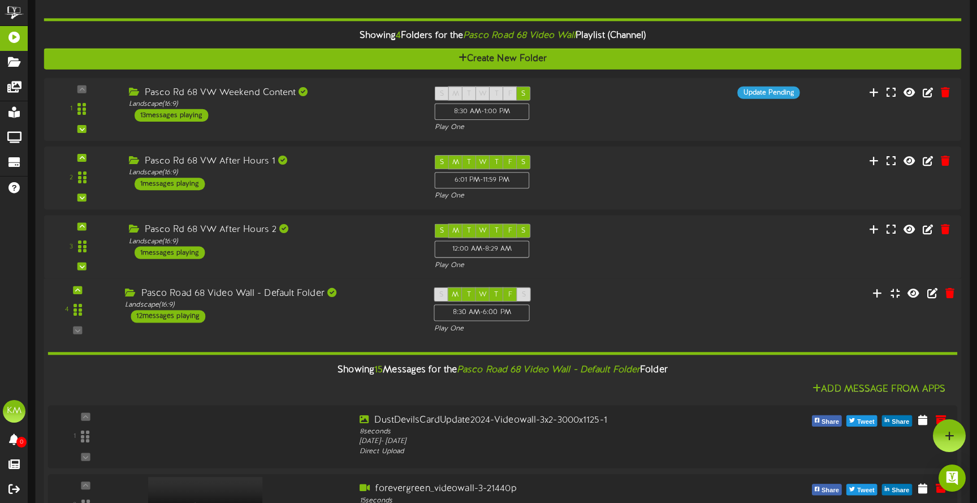
scroll to position [132, 0]
click at [876, 296] on icon at bounding box center [878, 293] width 12 height 12
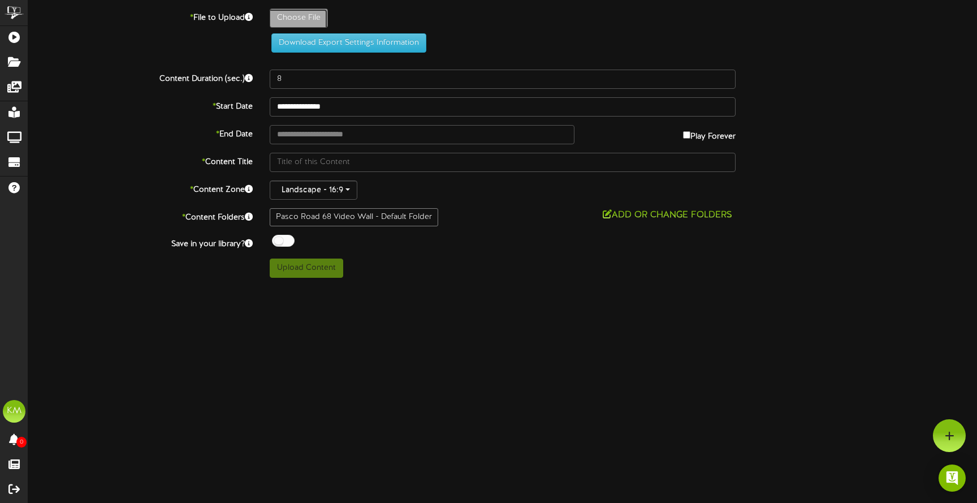
type input "**********"
type input "SageviewandOrionHighSchoolsPasco-AffinityCardLaunch-VideoWall-3x2-3000x1125"
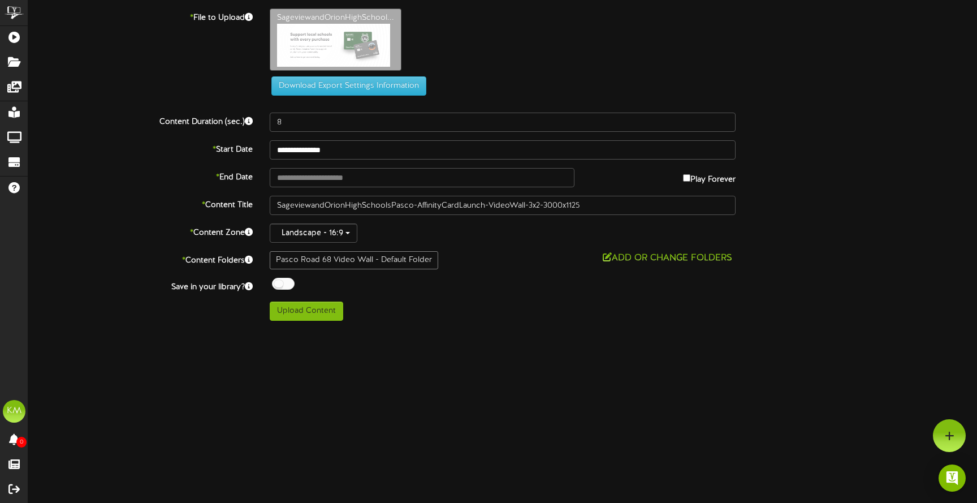
click at [688, 178] on label "Play Forever" at bounding box center [709, 177] width 53 height 18
type input "**********"
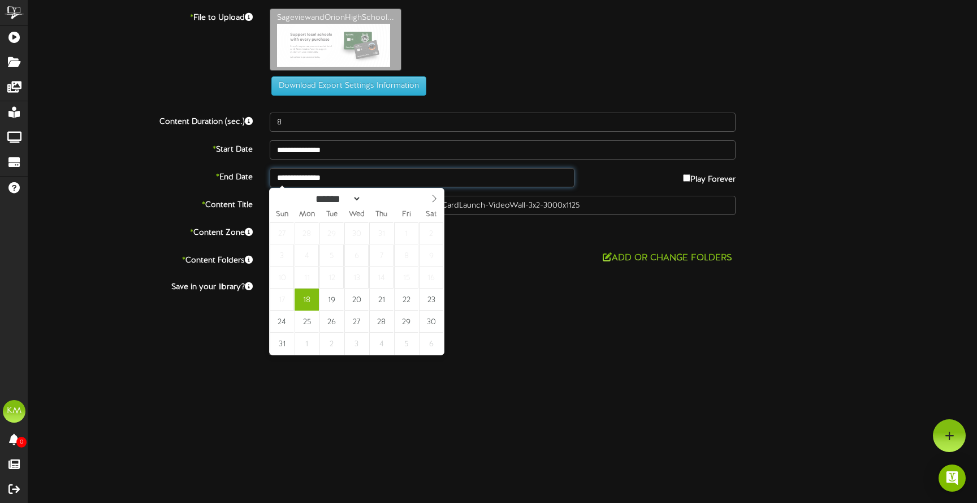
click at [317, 176] on input "**********" at bounding box center [422, 177] width 305 height 19
click at [434, 200] on icon at bounding box center [435, 198] width 4 height 7
select select "*"
click at [434, 200] on icon at bounding box center [435, 198] width 4 height 7
type input "**********"
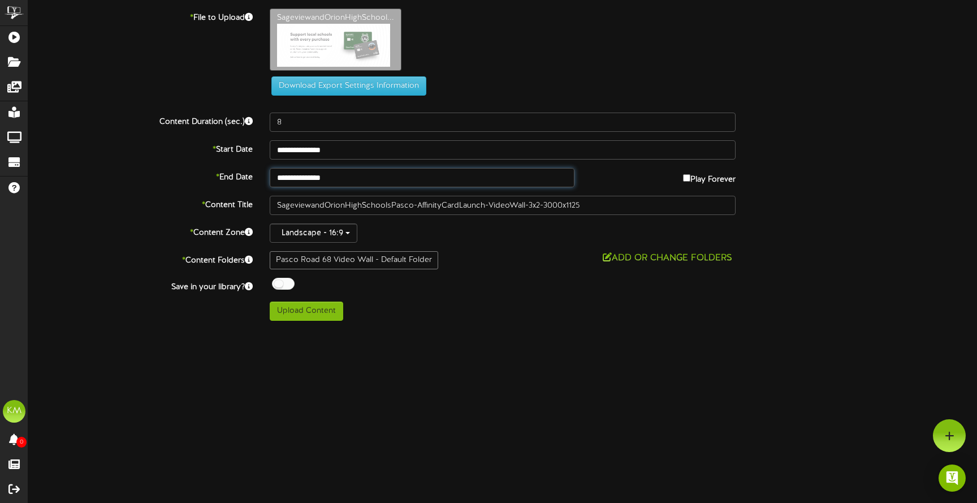
drag, startPoint x: 417, startPoint y: 233, endPoint x: 414, endPoint y: 240, distance: 7.6
click at [321, 313] on button "Upload Content" at bounding box center [307, 310] width 74 height 19
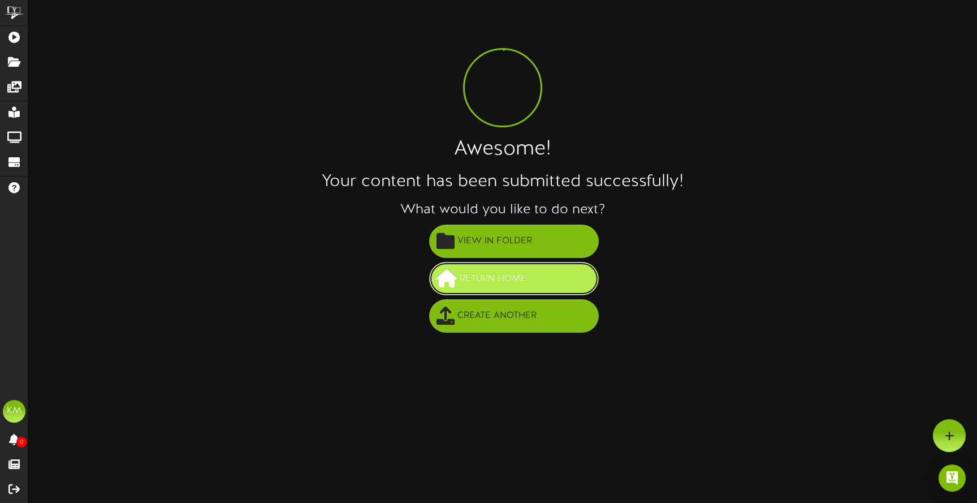
click at [479, 277] on span "Return Home" at bounding box center [493, 278] width 72 height 19
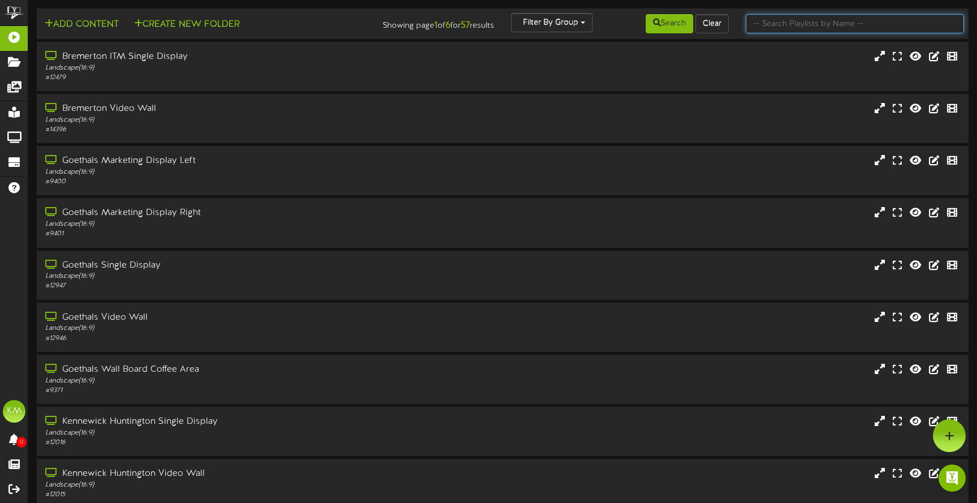
click at [840, 25] on input "text" at bounding box center [855, 23] width 218 height 19
type input "pasco"
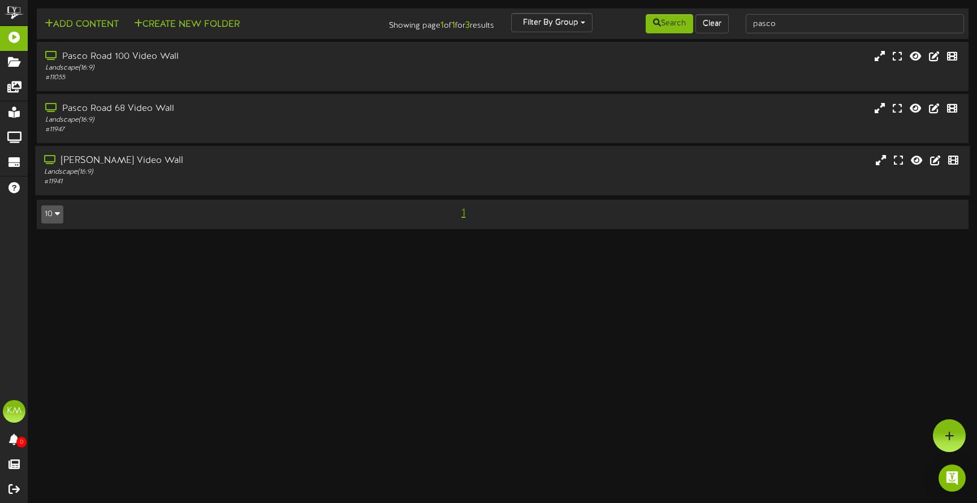
click at [174, 165] on div "[PERSON_NAME] Video Wall" at bounding box center [230, 160] width 373 height 13
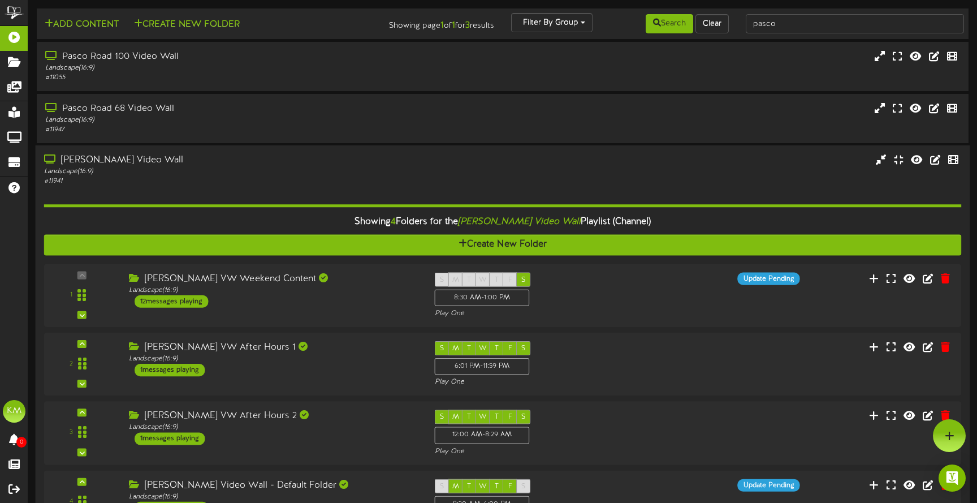
scroll to position [89, 0]
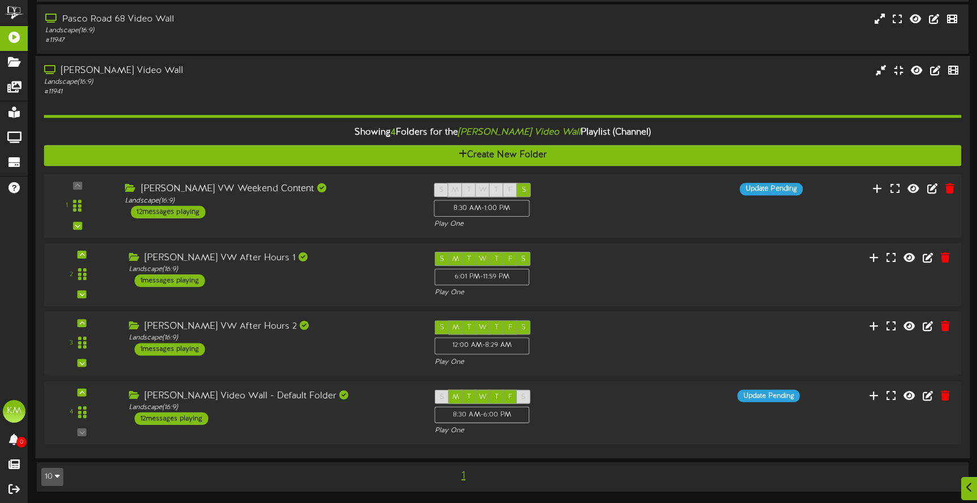
click at [605, 193] on div "S M T W T F S 8:30 AM - 1:00 PM Play One" at bounding box center [541, 206] width 232 height 46
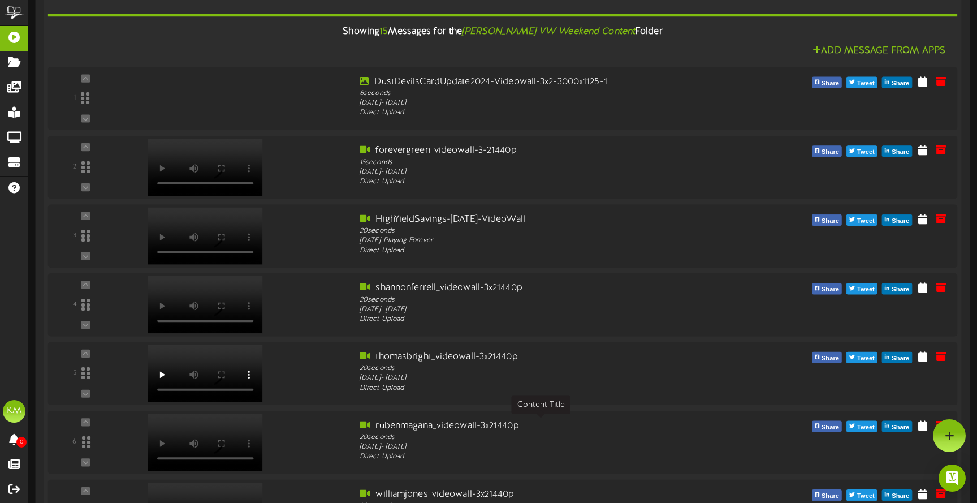
scroll to position [0, 0]
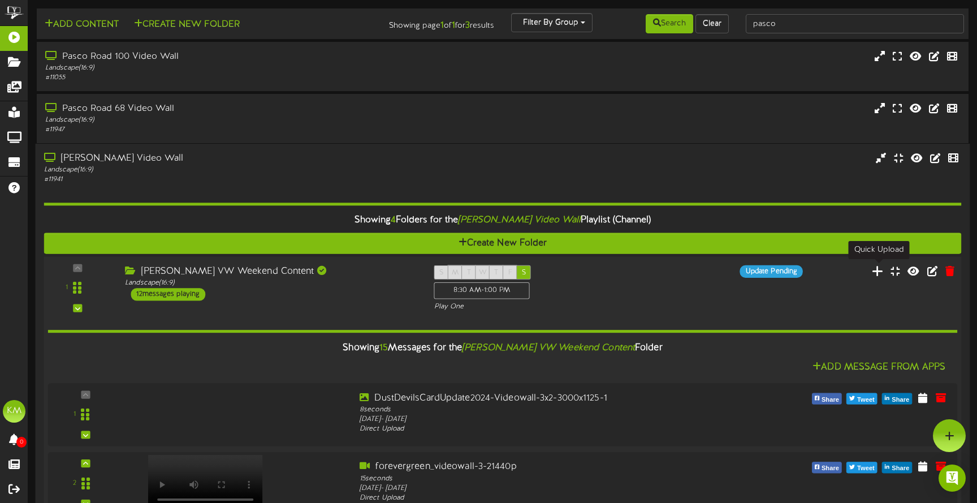
click at [875, 271] on icon at bounding box center [878, 270] width 12 height 12
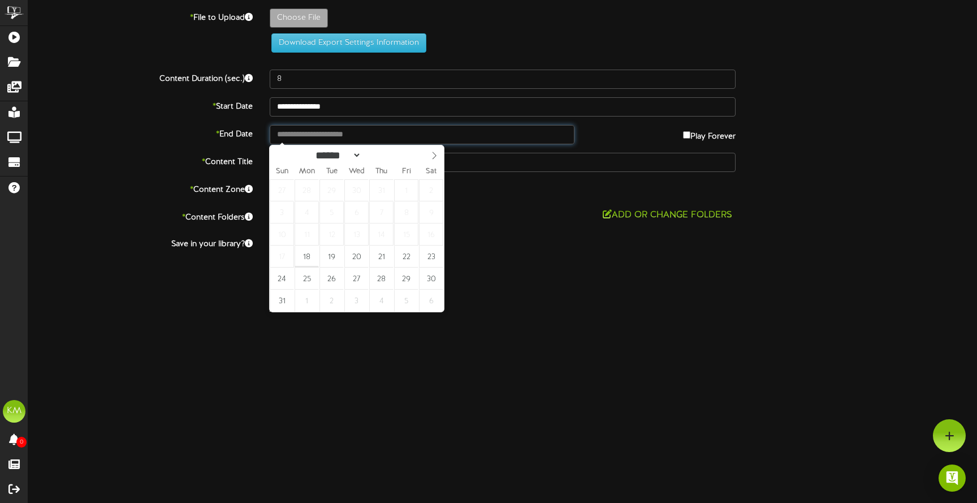
click at [308, 133] on input "text" at bounding box center [422, 134] width 305 height 19
type input "**********"
click at [437, 155] on icon at bounding box center [434, 156] width 8 height 8
select select "*"
click at [437, 155] on icon at bounding box center [434, 156] width 8 height 8
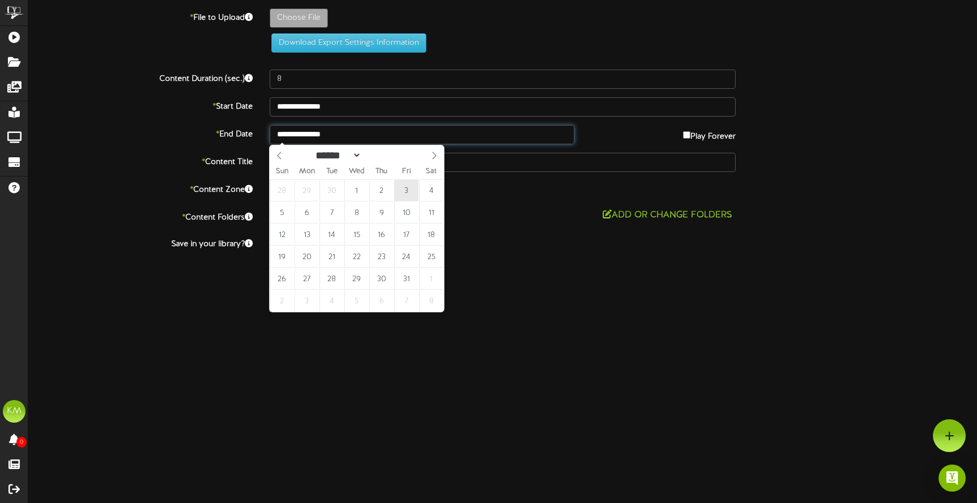
type input "**********"
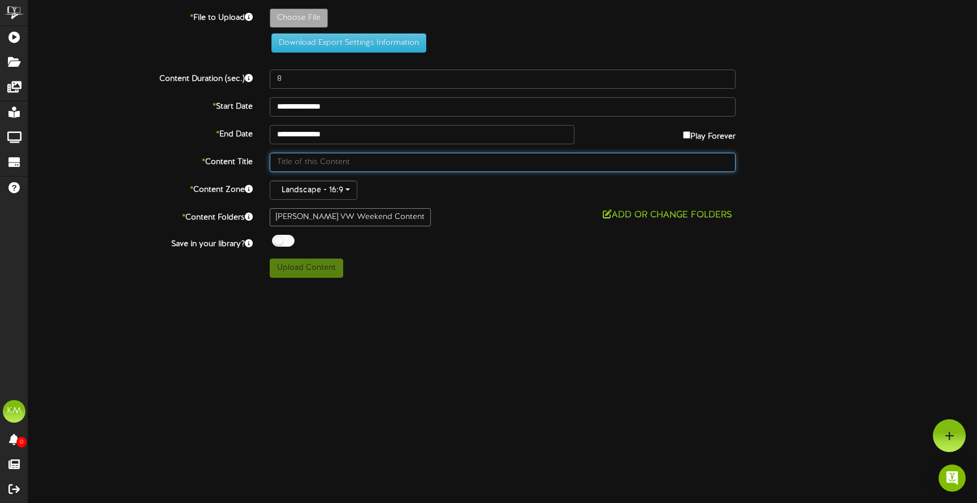
click at [331, 158] on input "text" at bounding box center [503, 162] width 466 height 19
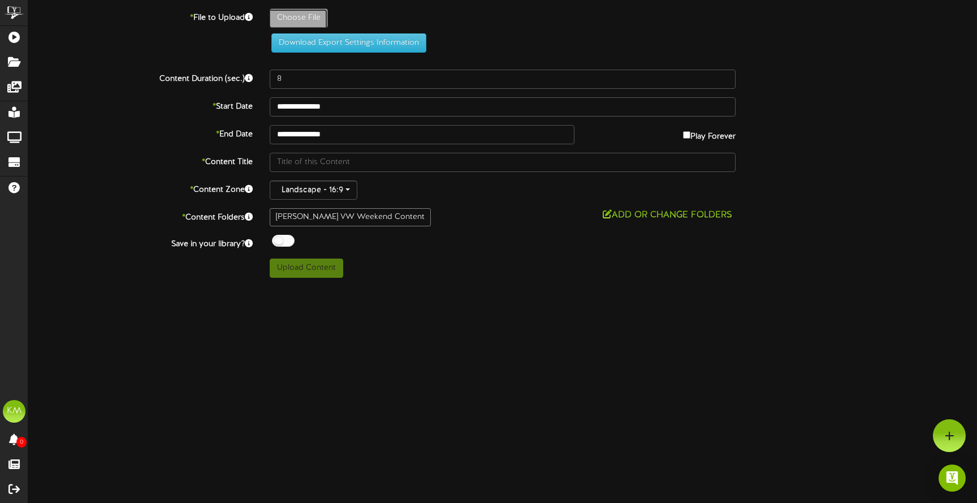
type input "**********"
type input "SageviewandOrionHighSchoolsPasco-AffinityCardLaunch-VideoWall-3x2-3000x1125"
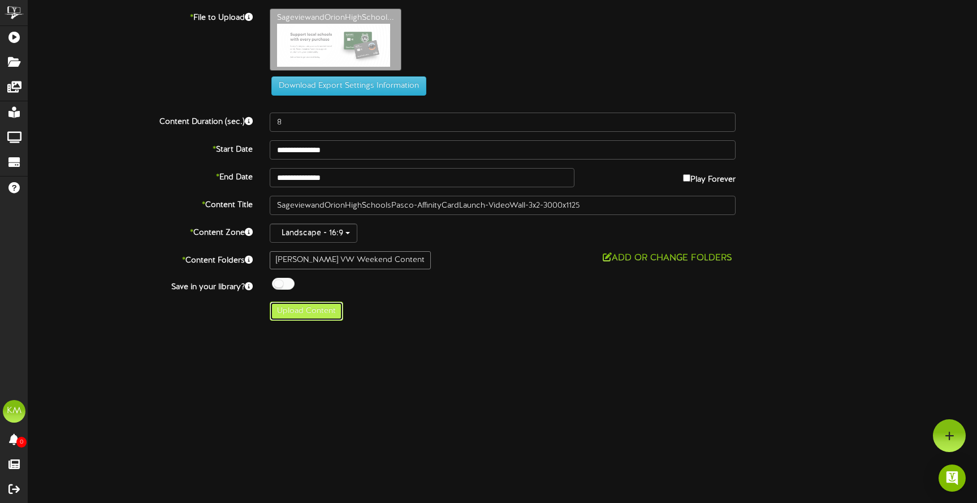
click at [305, 313] on button "Upload Content" at bounding box center [307, 310] width 74 height 19
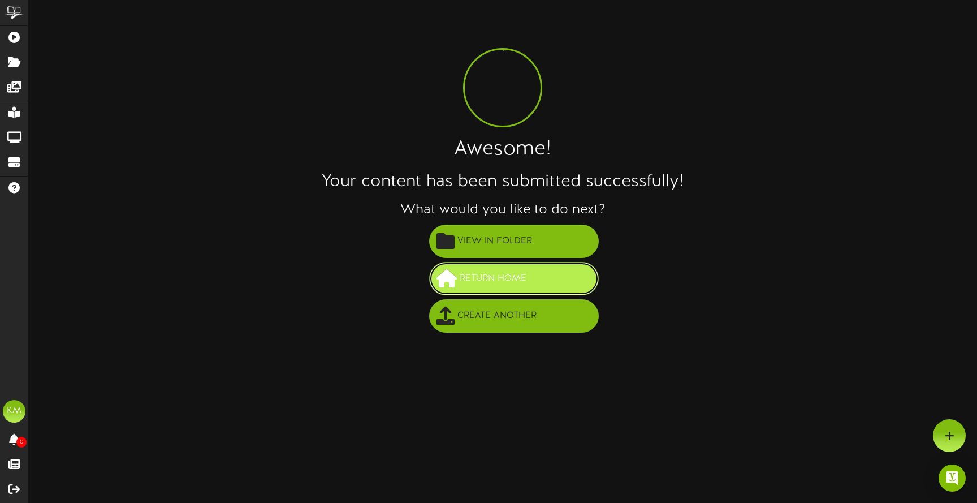
click at [493, 279] on span "Return Home" at bounding box center [493, 278] width 72 height 19
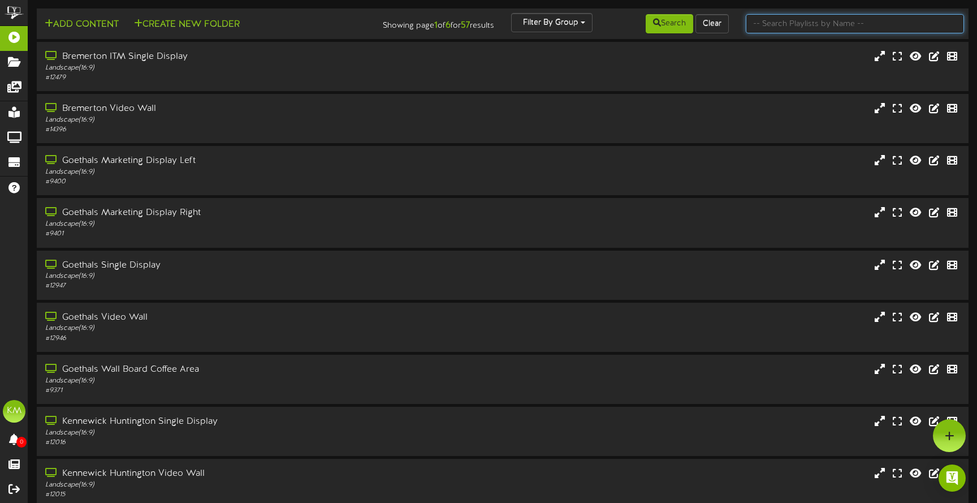
click at [838, 26] on input "text" at bounding box center [855, 23] width 218 height 19
type input "pasco"
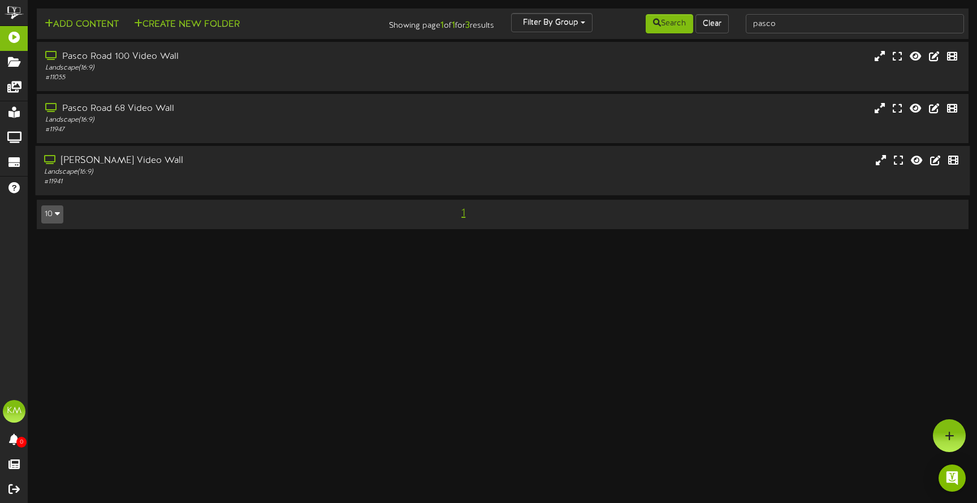
click at [287, 151] on div "[PERSON_NAME] Video Wall Landscape ( 16:9 ) # 11941" at bounding box center [503, 170] width 935 height 49
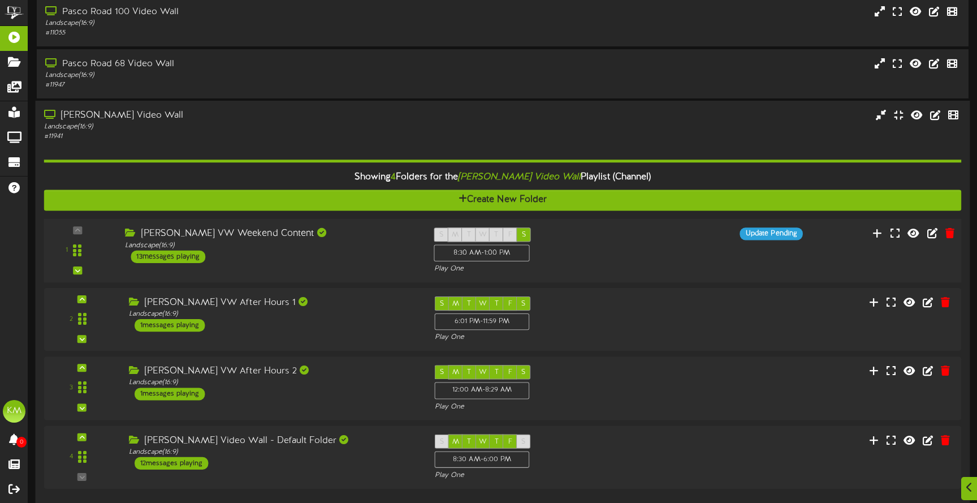
scroll to position [89, 0]
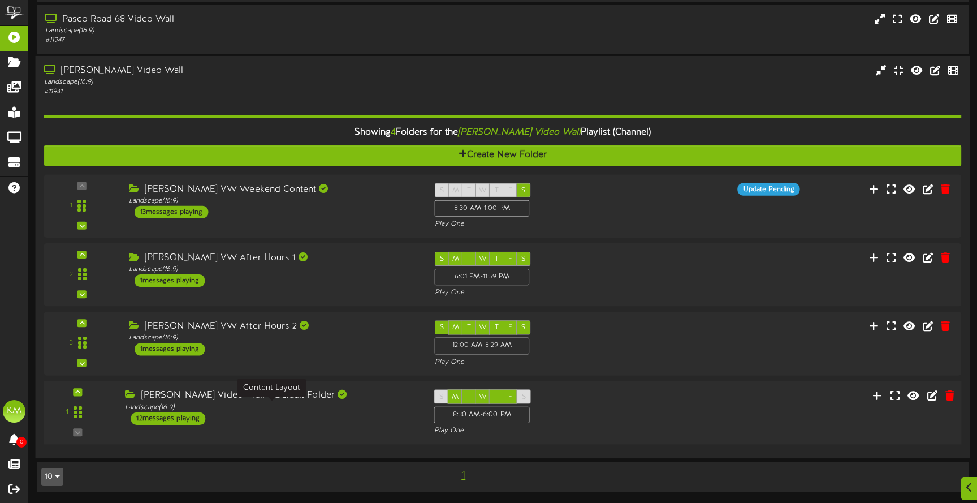
click at [375, 412] on div "Landscape ( 16:9 )" at bounding box center [271, 407] width 292 height 10
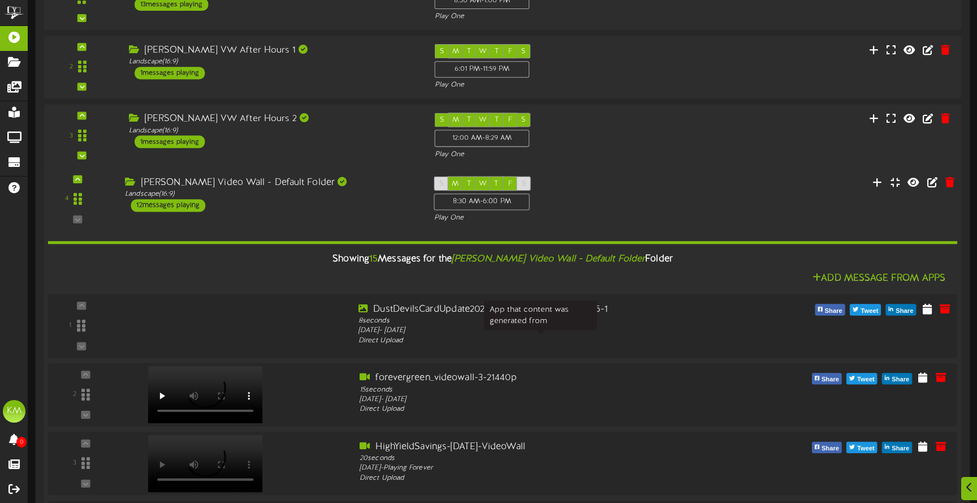
scroll to position [296, 0]
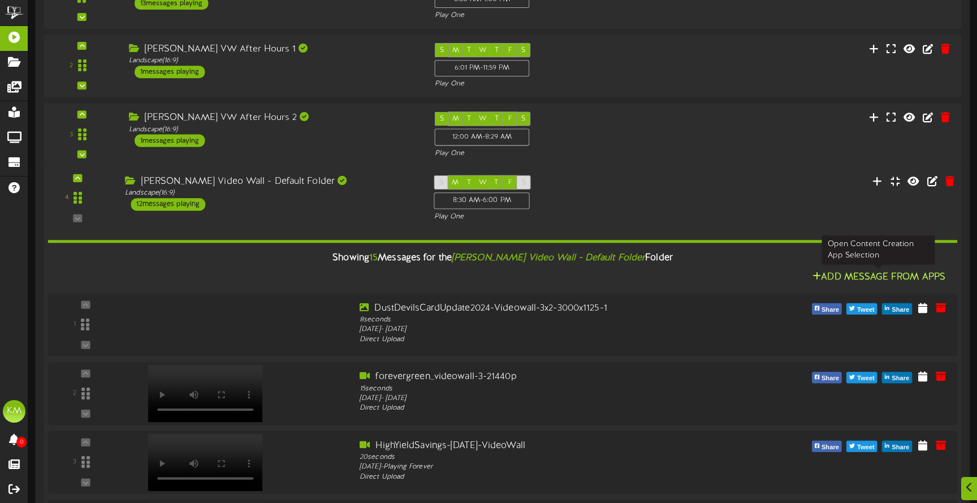
click at [859, 278] on button "Add Message From Apps" at bounding box center [879, 277] width 140 height 14
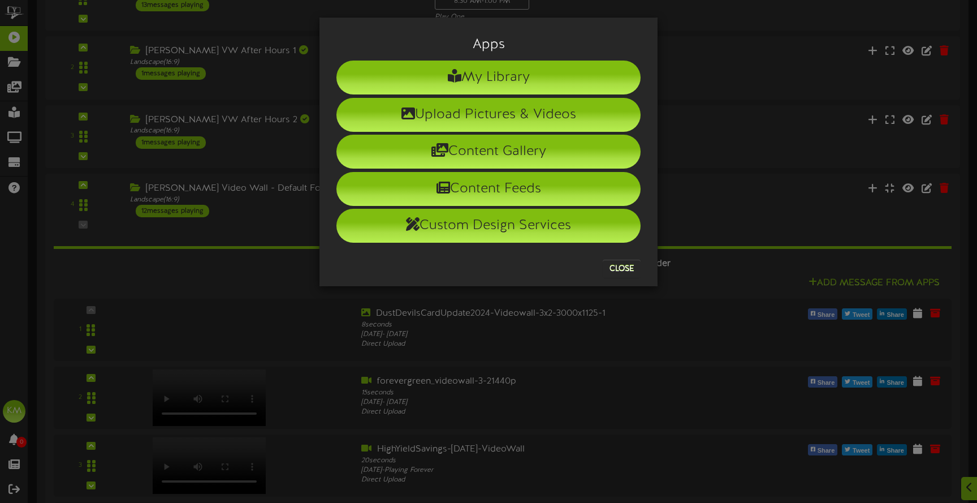
click at [739, 270] on div "Apps My Library Upload Pictures & Videos Content Gallery Content Feeds Custom D…" at bounding box center [488, 251] width 977 height 503
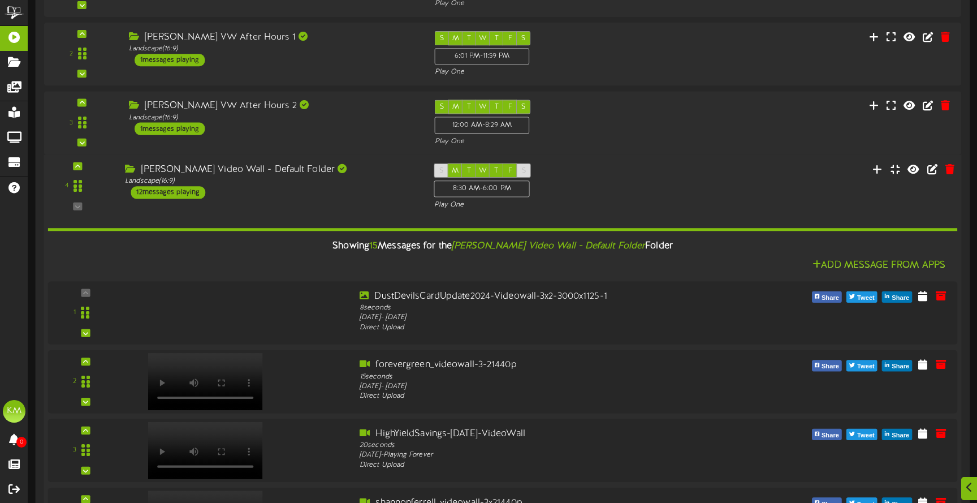
scroll to position [311, 0]
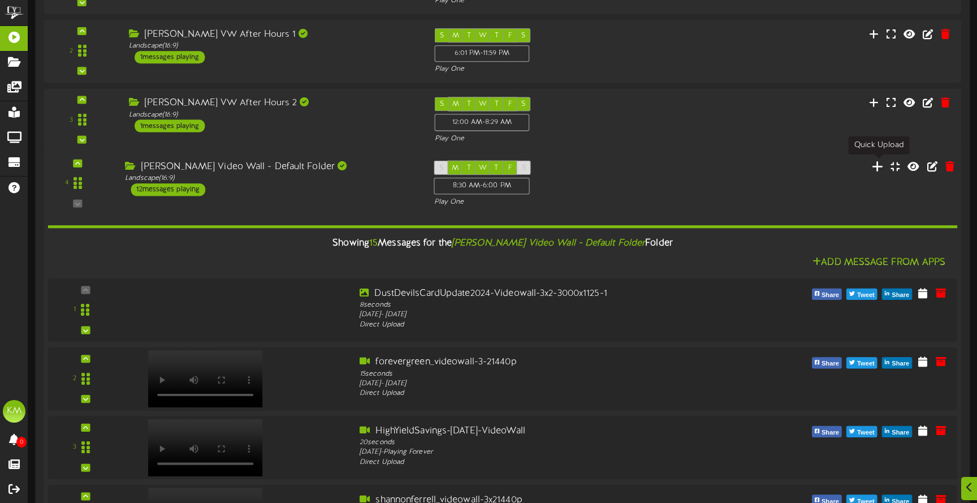
click at [879, 167] on icon at bounding box center [878, 165] width 12 height 12
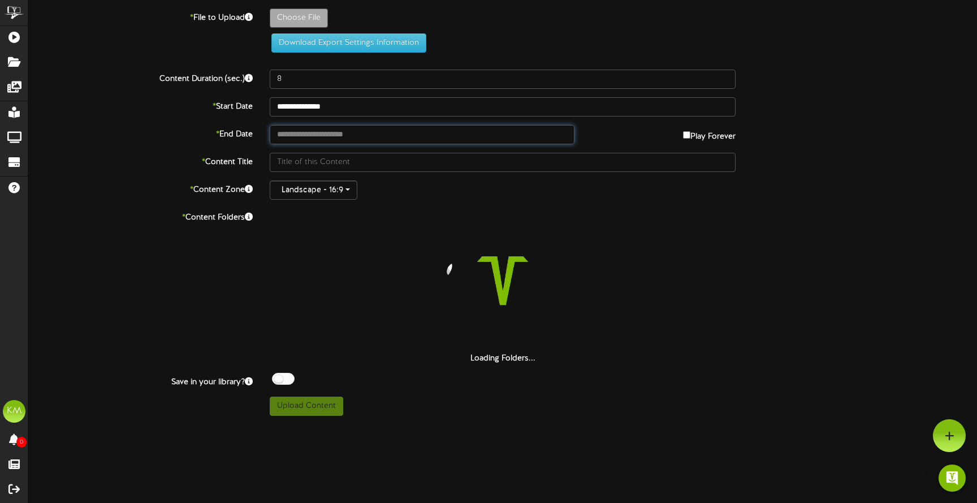
click at [297, 135] on input "text" at bounding box center [422, 134] width 305 height 19
type input "**********"
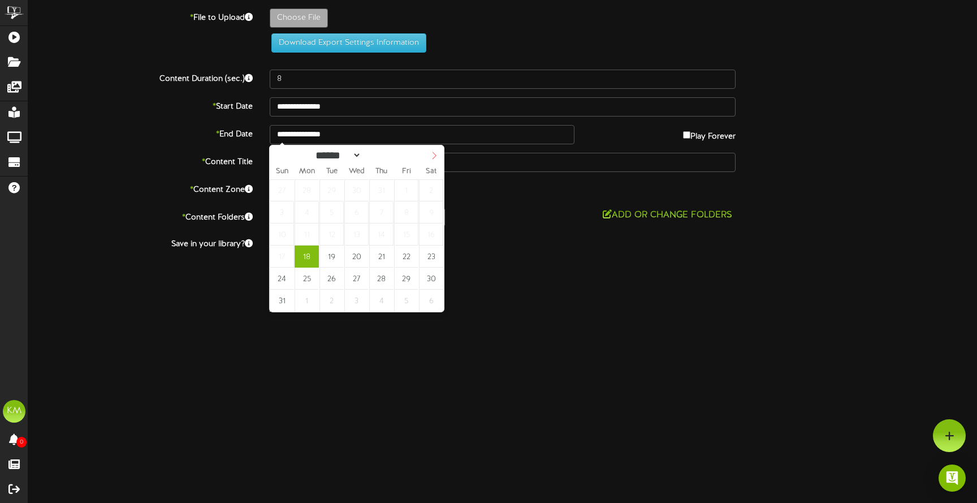
click at [431, 154] on icon at bounding box center [434, 156] width 8 height 8
select select "*"
click at [431, 154] on icon at bounding box center [434, 156] width 8 height 8
type input "**********"
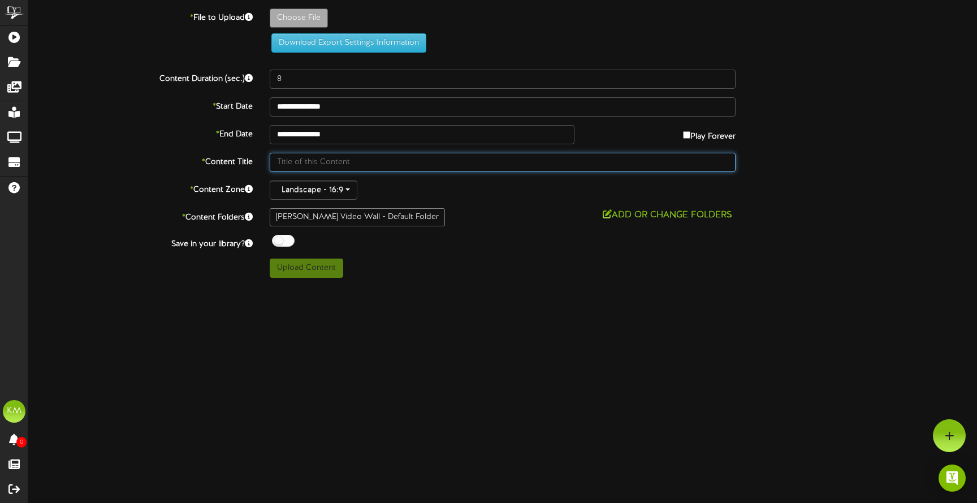
click at [353, 169] on input "text" at bounding box center [503, 162] width 466 height 19
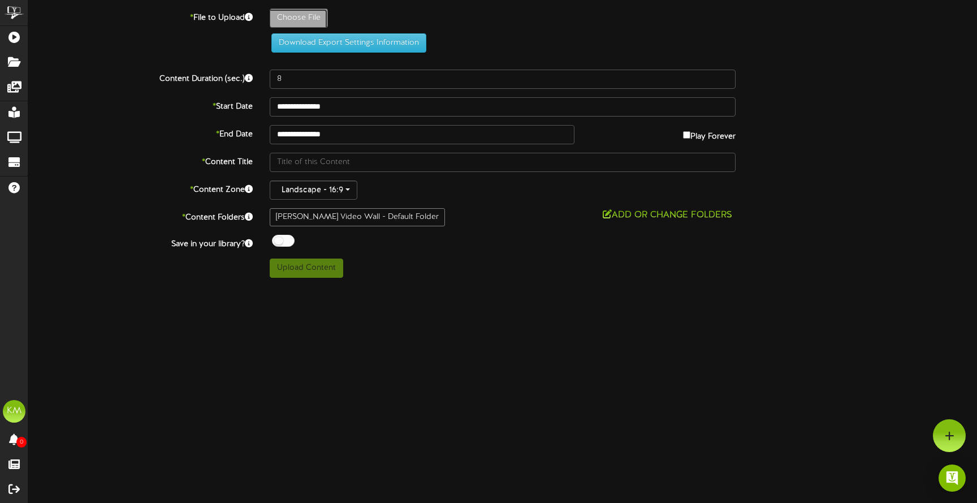
type input "**********"
type input "SageviewandOrionHighSchoolsPasco-AffinityCardLaunch-VideoWall-3x2-3000x1125"
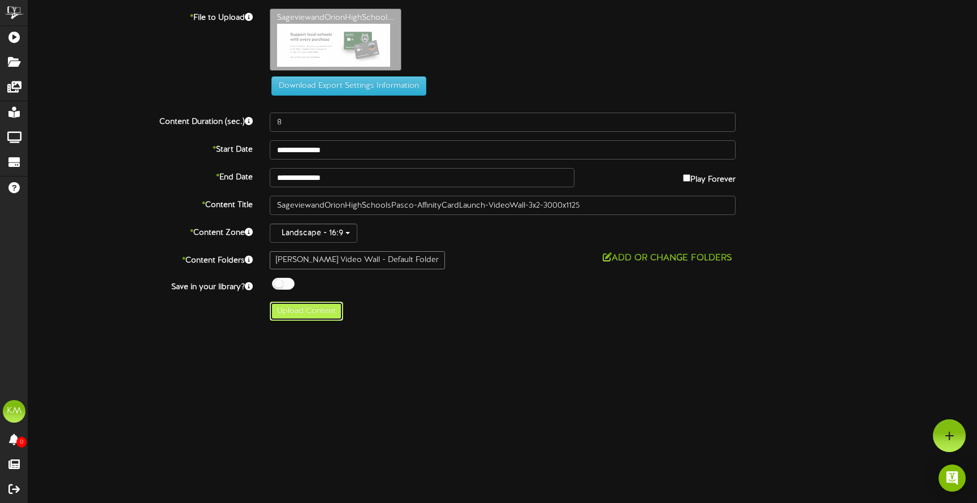
click at [308, 313] on button "Upload Content" at bounding box center [307, 310] width 74 height 19
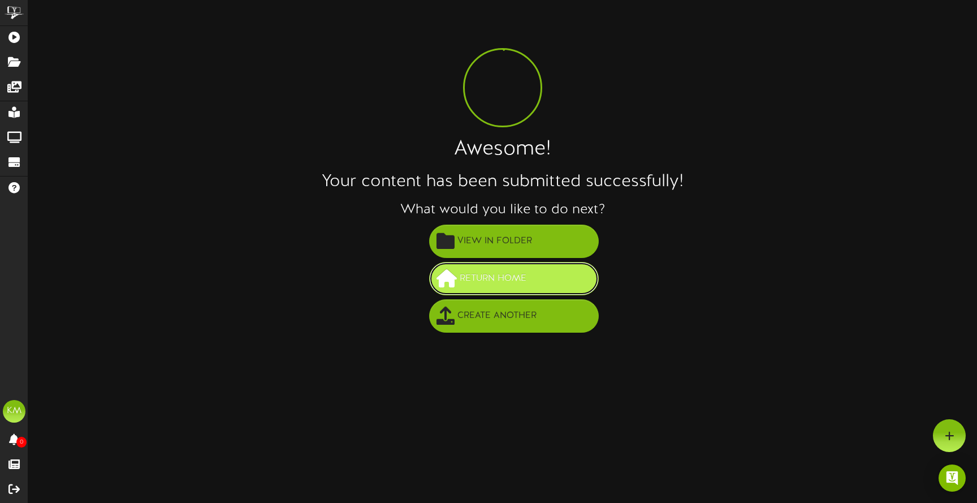
click at [523, 268] on button "Return Home" at bounding box center [514, 278] width 170 height 33
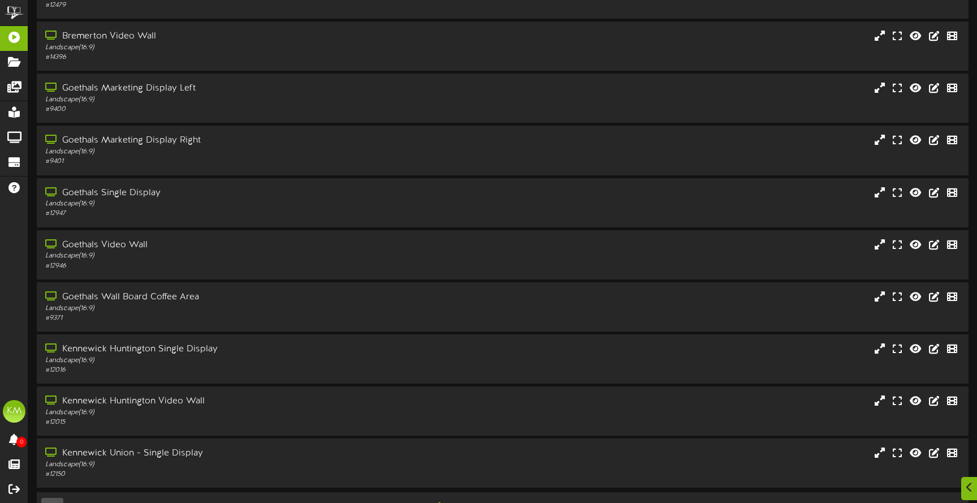
scroll to position [103, 0]
